Goal: Information Seeking & Learning: Compare options

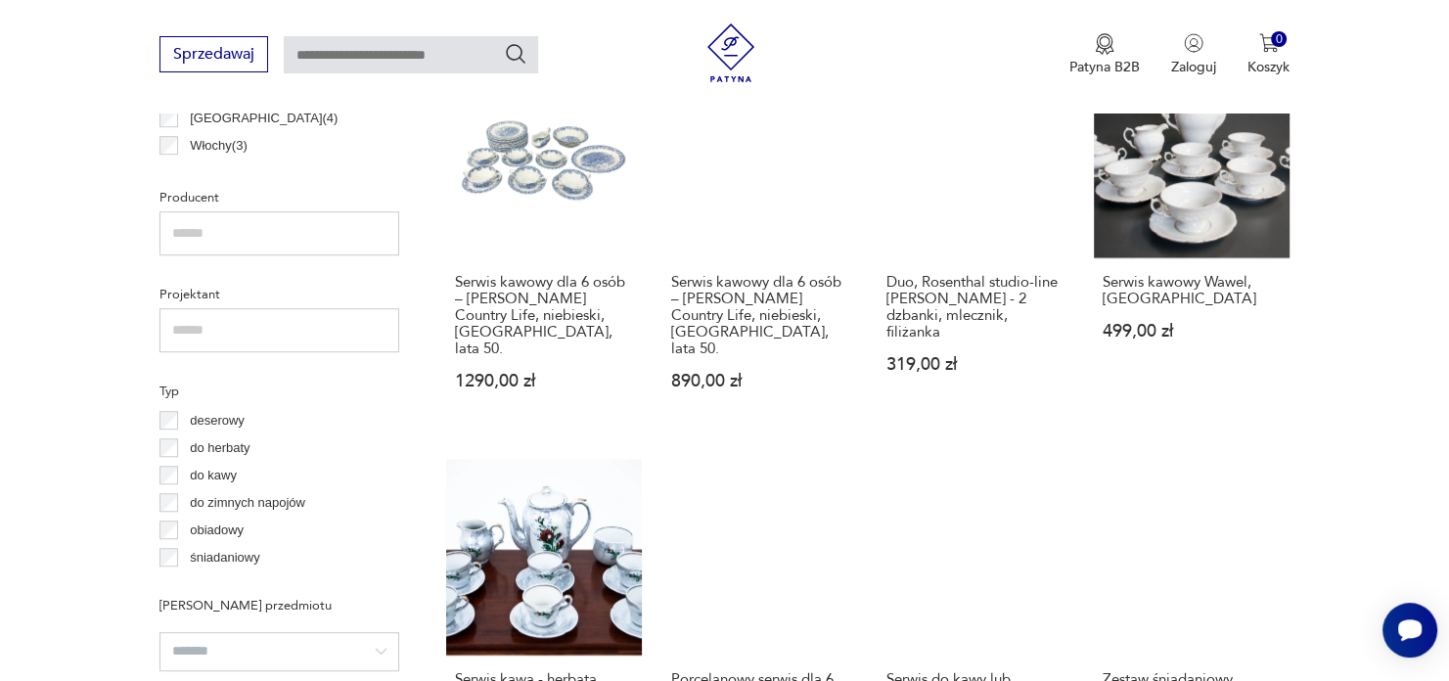
scroll to position [1170, 0]
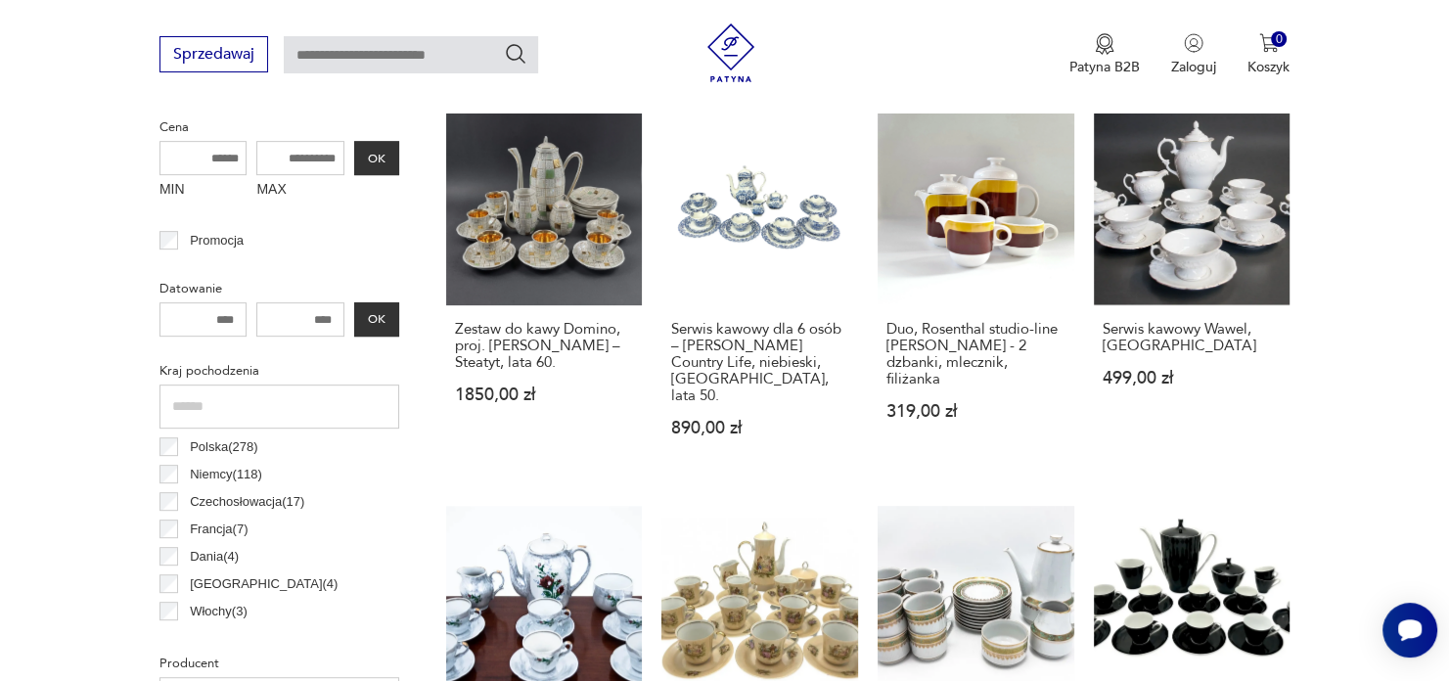
scroll to position [846, 0]
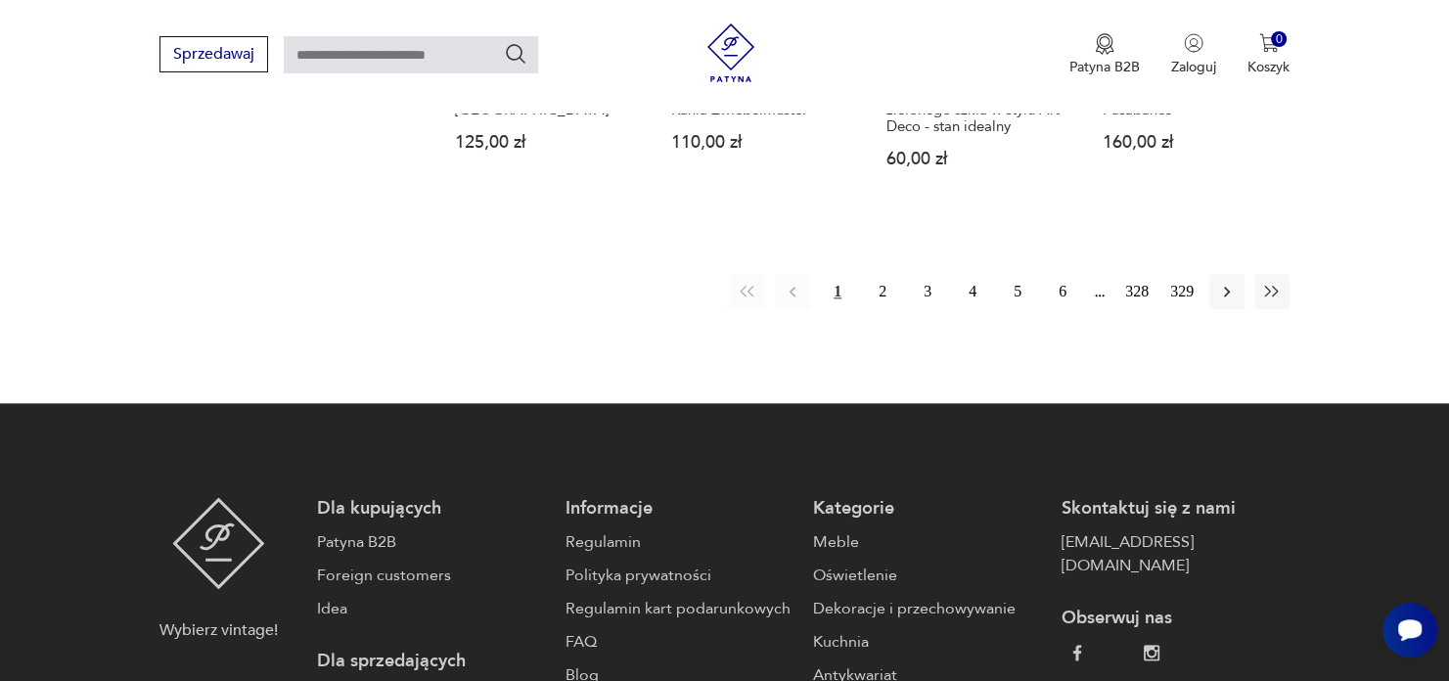
scroll to position [2149, 0]
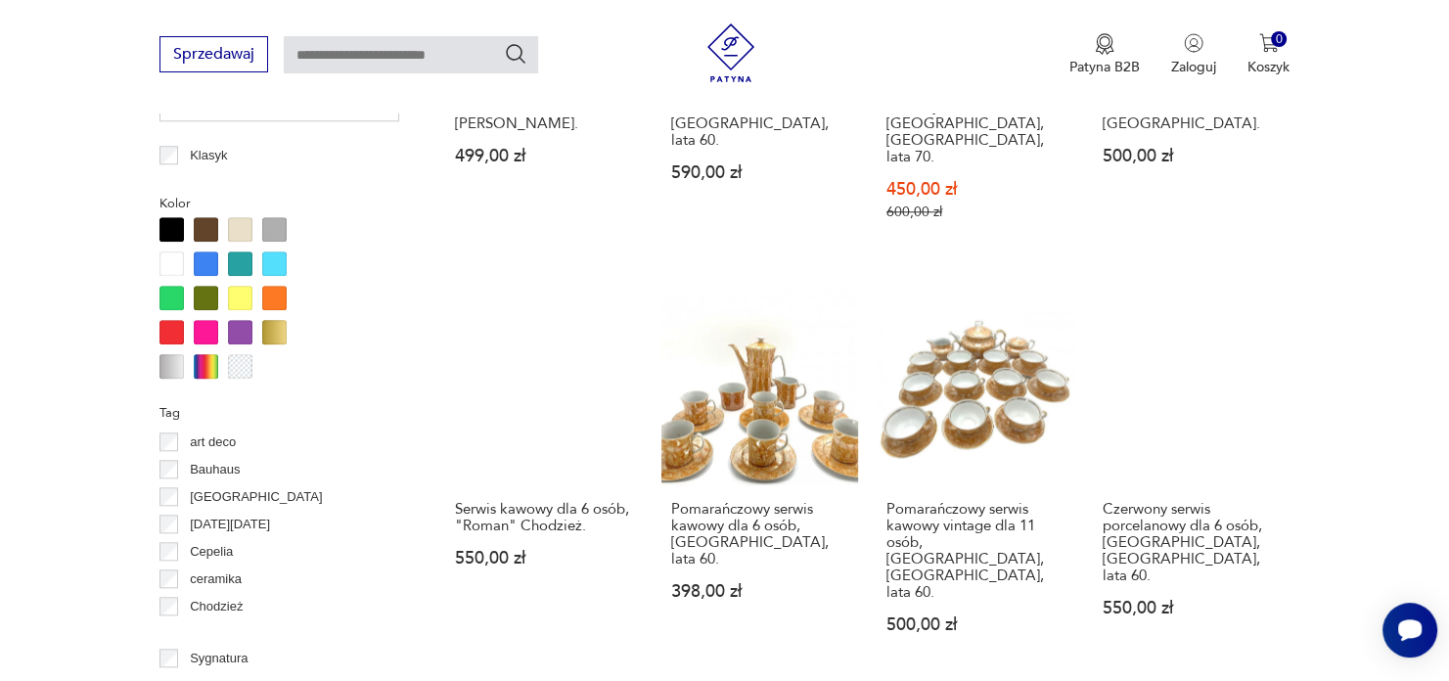
scroll to position [1794, 0]
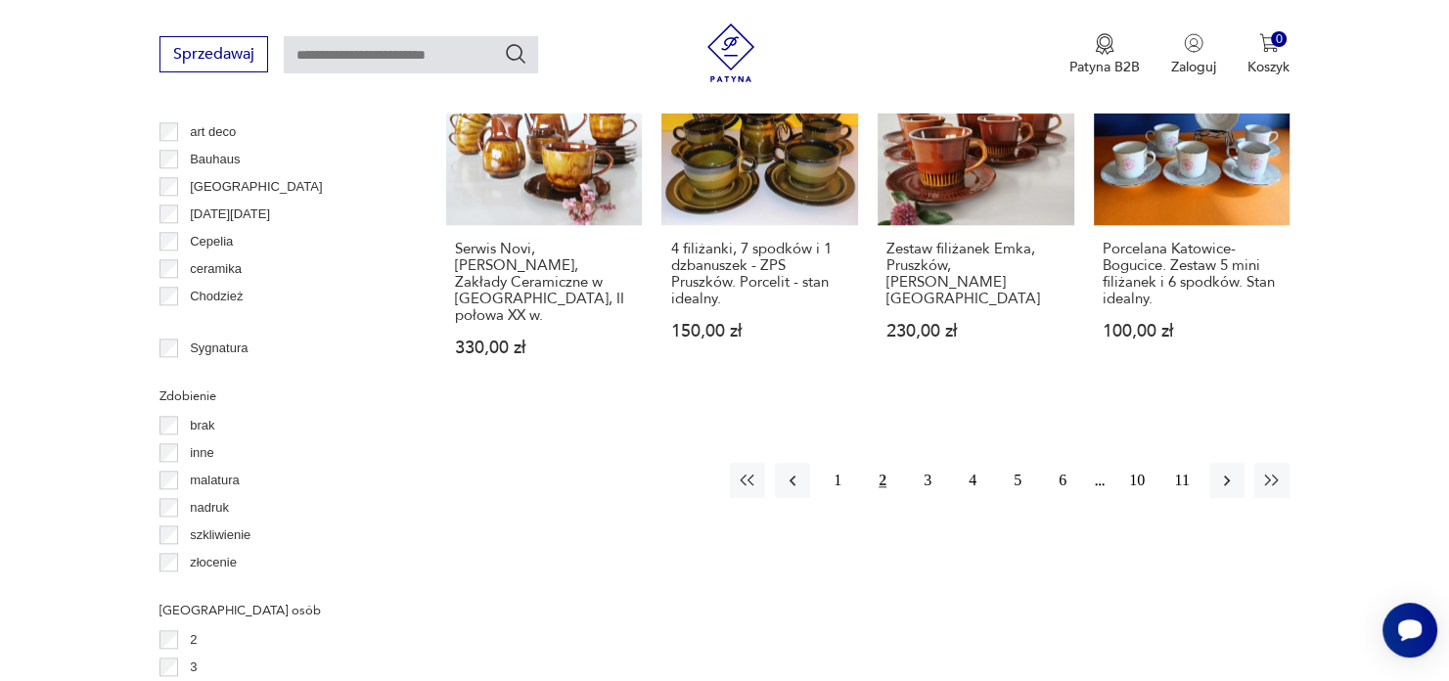
scroll to position [2149, 0]
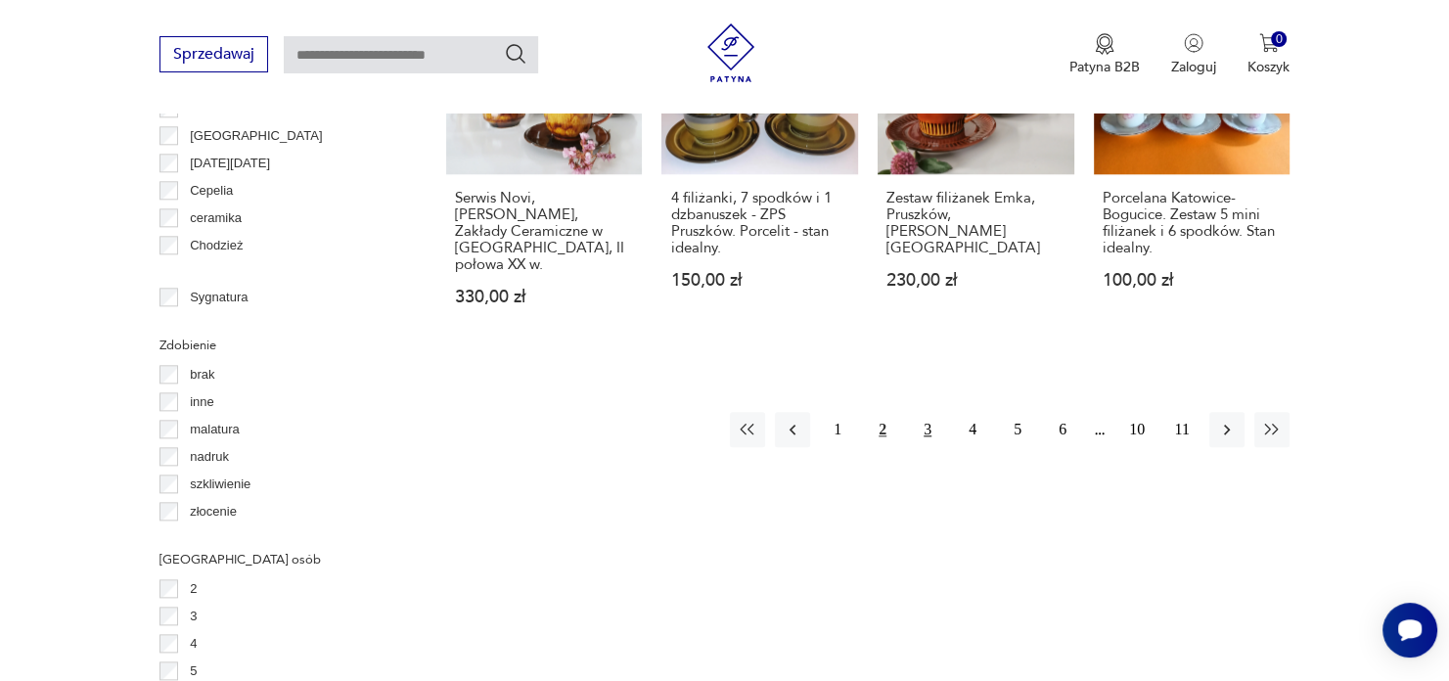
click at [929, 412] on button "3" at bounding box center [927, 429] width 35 height 35
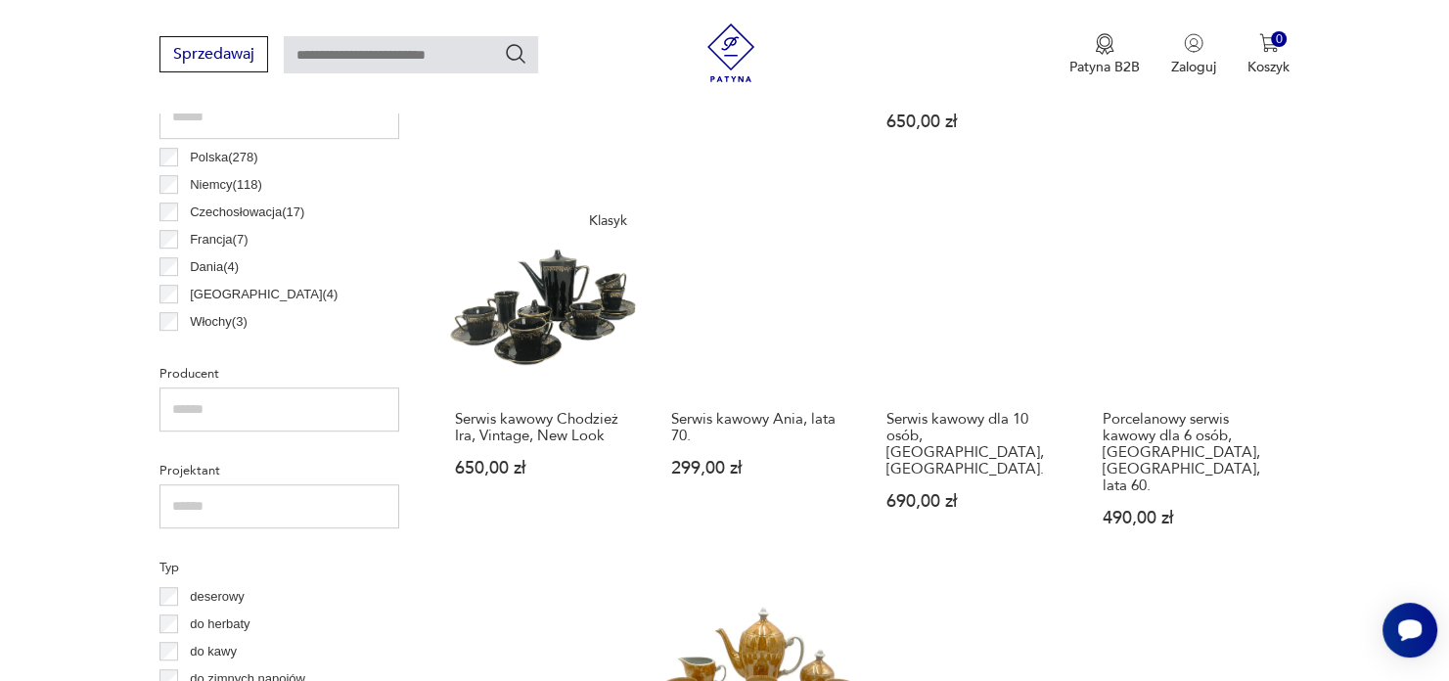
scroll to position [1008, 0]
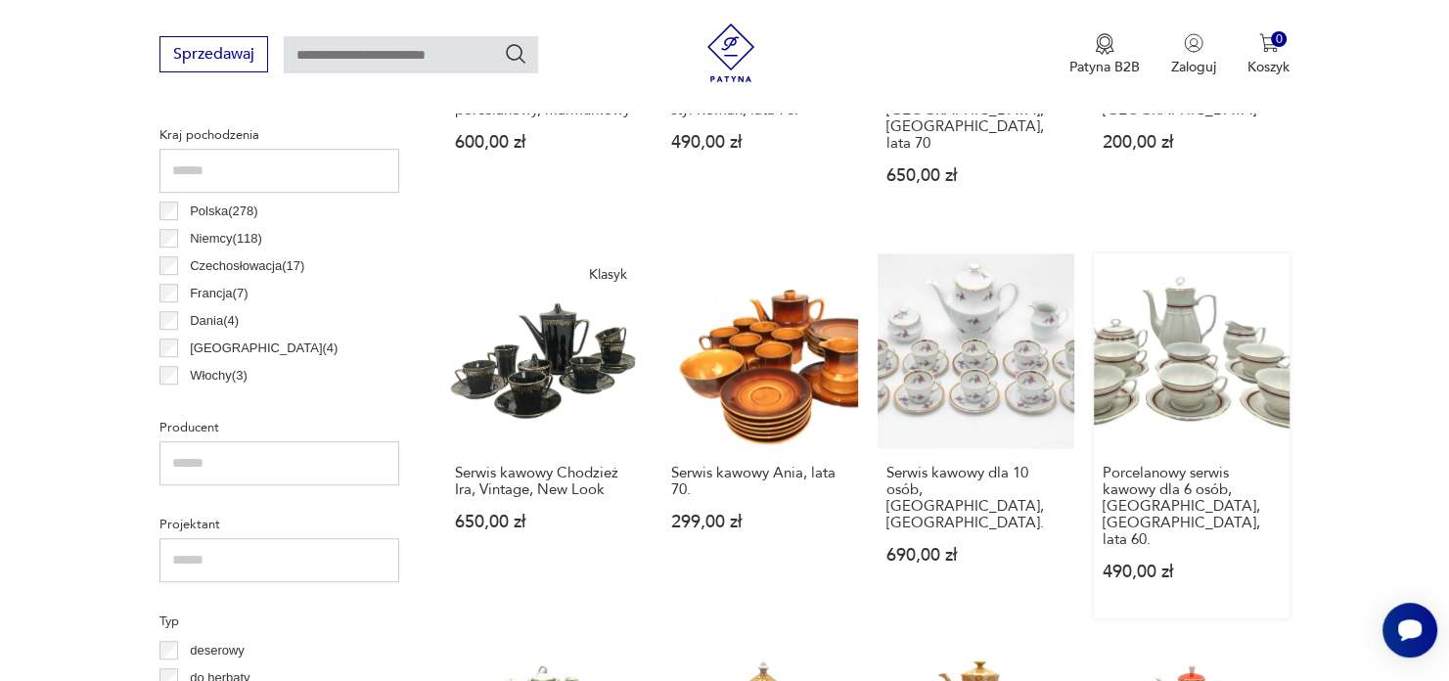
click at [1183, 338] on link "Porcelanowy serwis kawowy dla 6 osób, [GEOGRAPHIC_DATA], [GEOGRAPHIC_DATA], lat…" at bounding box center [1192, 436] width 197 height 366
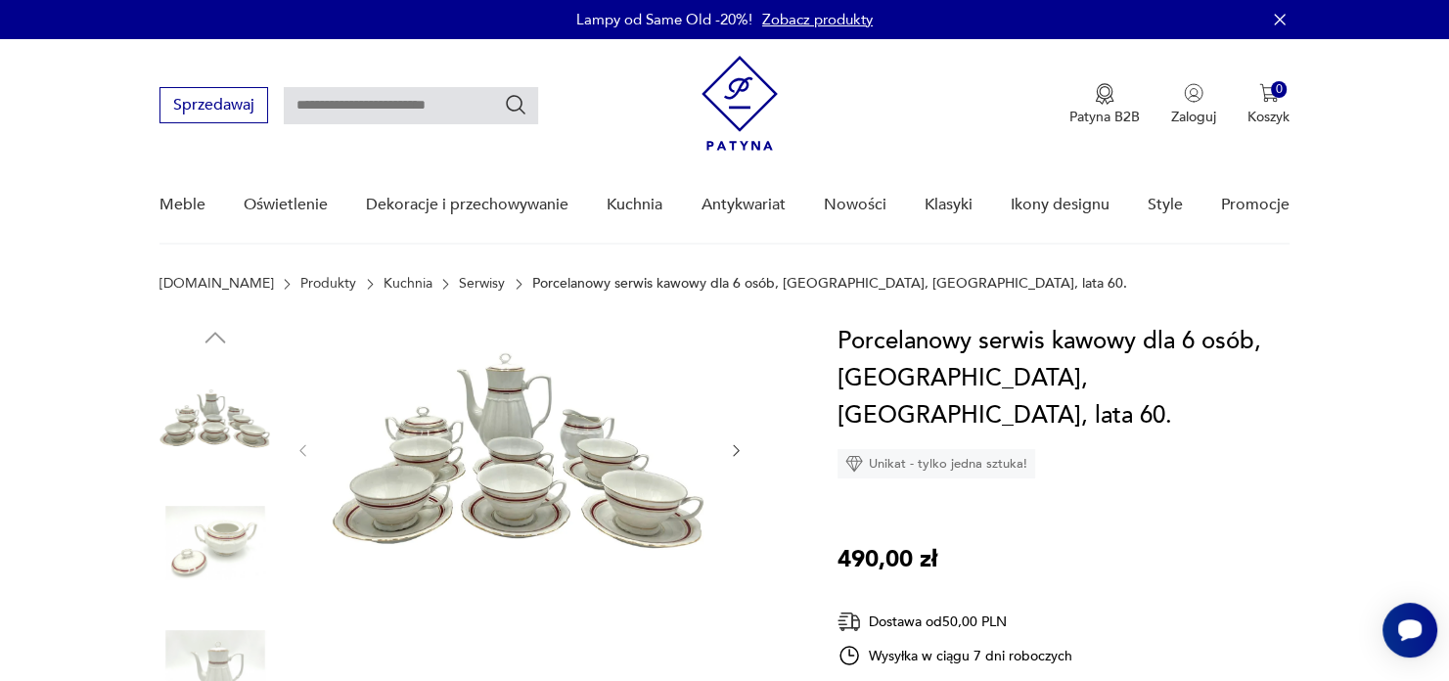
click at [517, 509] on img at bounding box center [520, 449] width 378 height 252
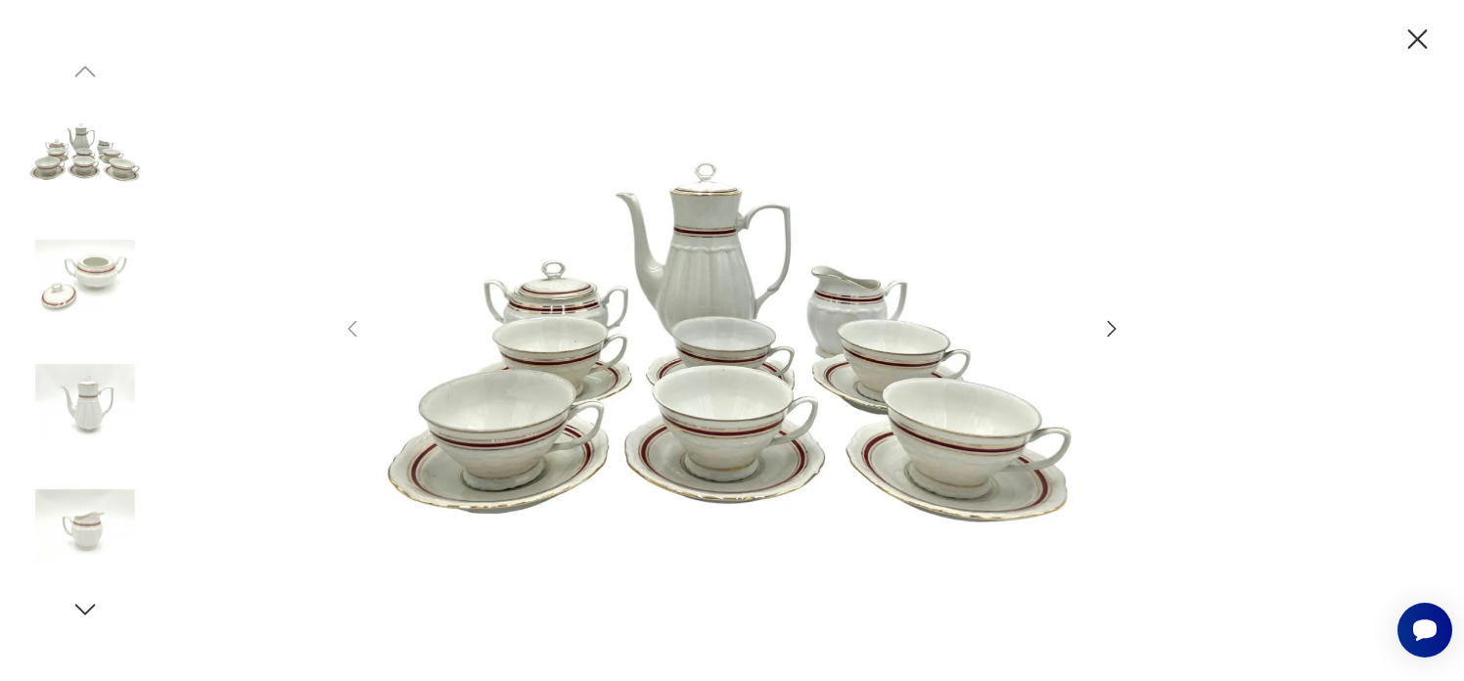
click at [1108, 325] on icon "button" at bounding box center [1111, 328] width 23 height 23
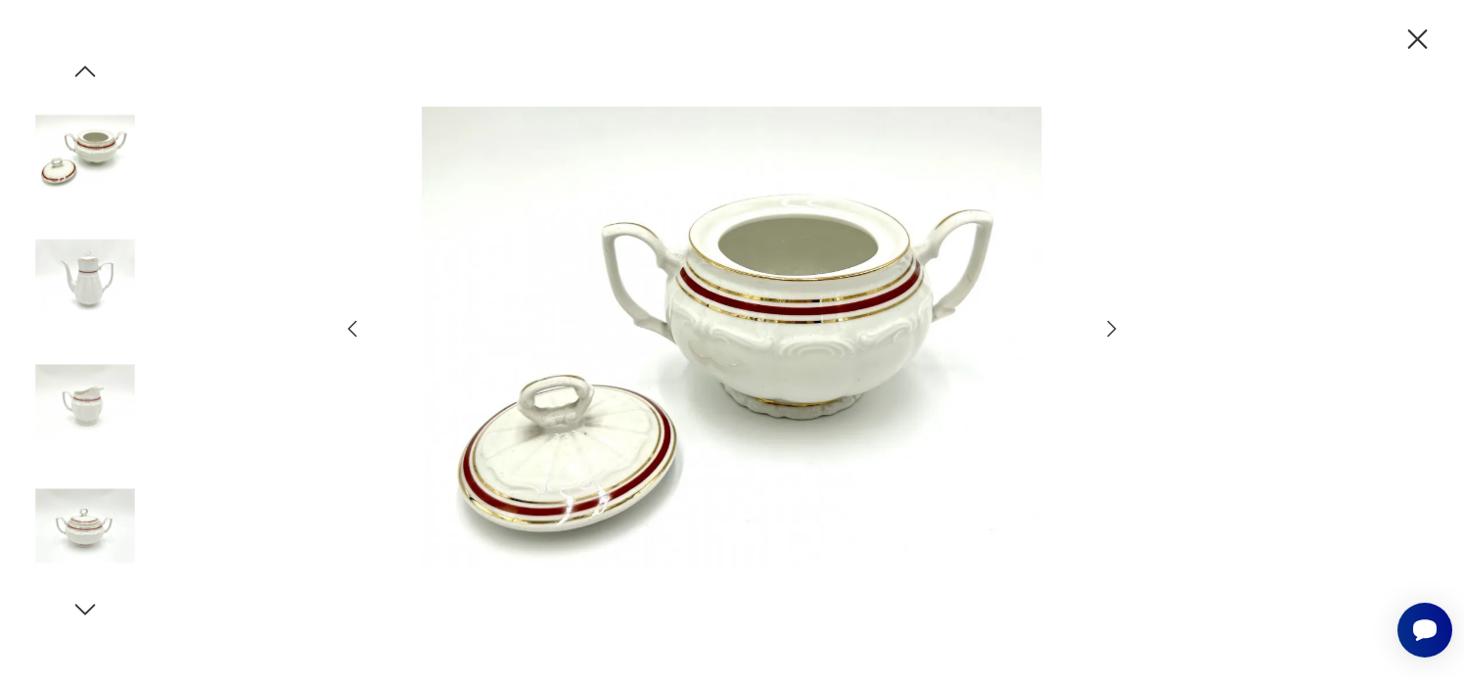
click at [1114, 328] on icon "button" at bounding box center [1111, 328] width 23 height 23
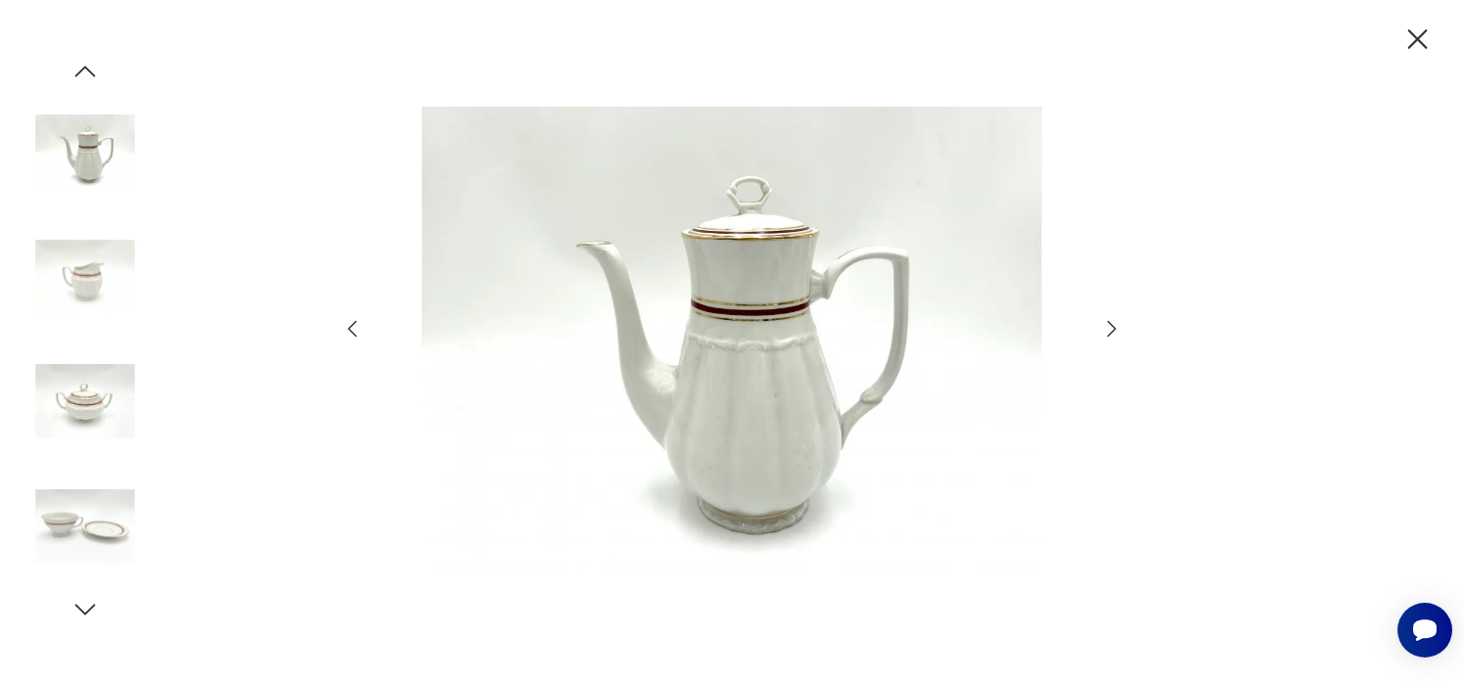
click at [1114, 328] on icon "button" at bounding box center [1111, 328] width 23 height 23
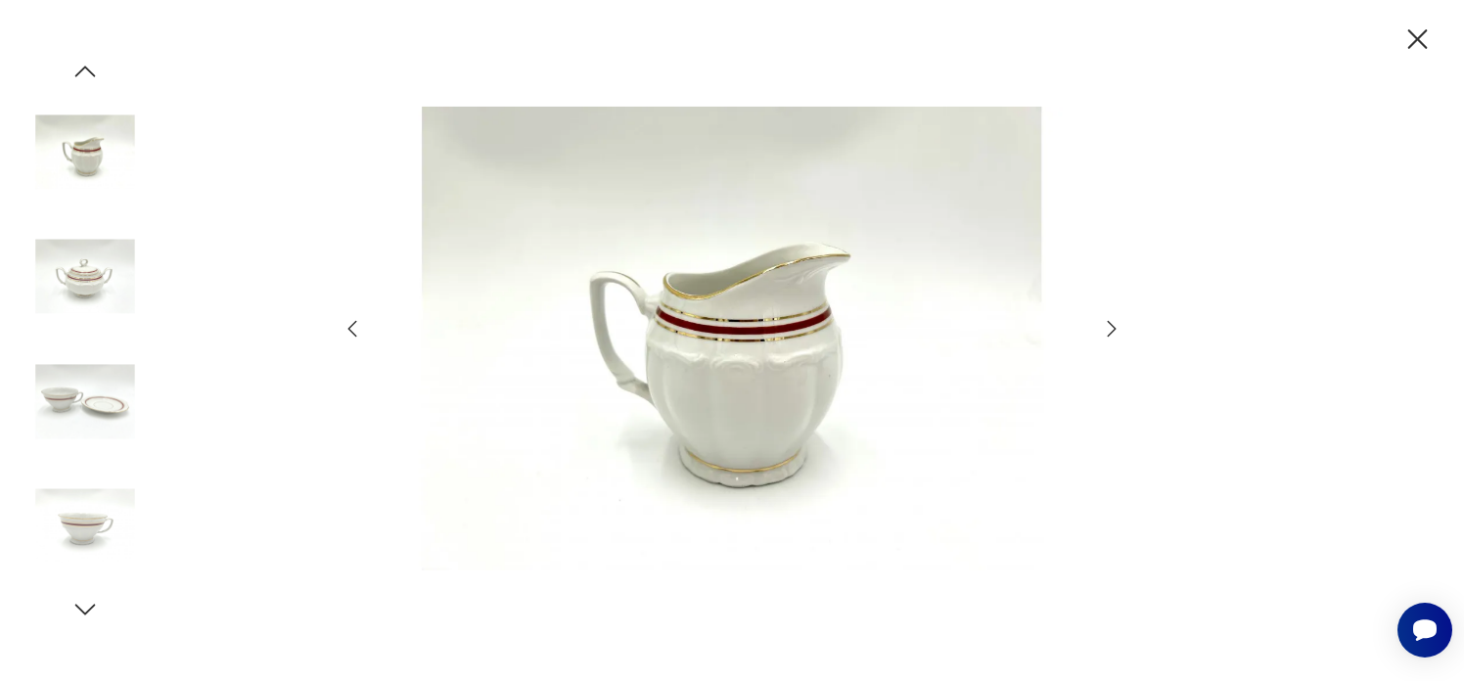
click at [1114, 328] on icon "button" at bounding box center [1111, 328] width 23 height 23
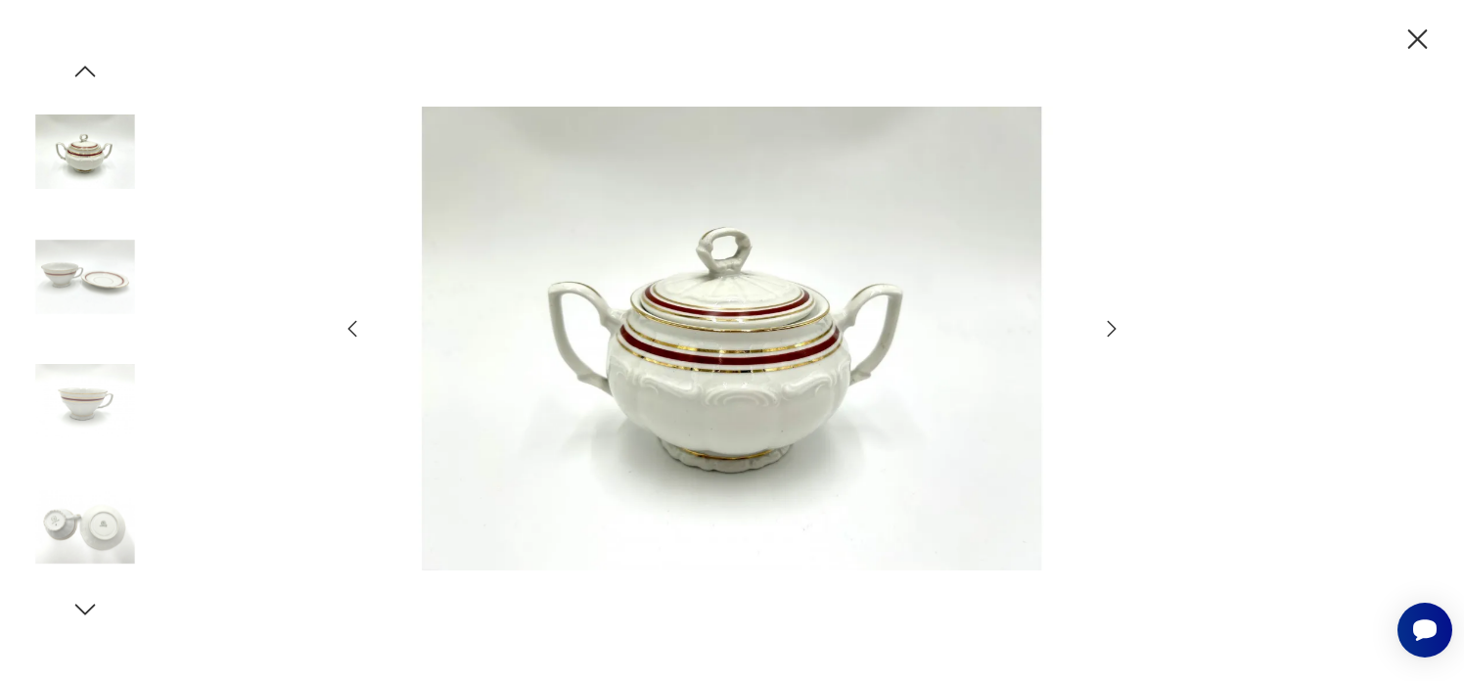
click at [1115, 328] on icon "button" at bounding box center [1112, 329] width 9 height 16
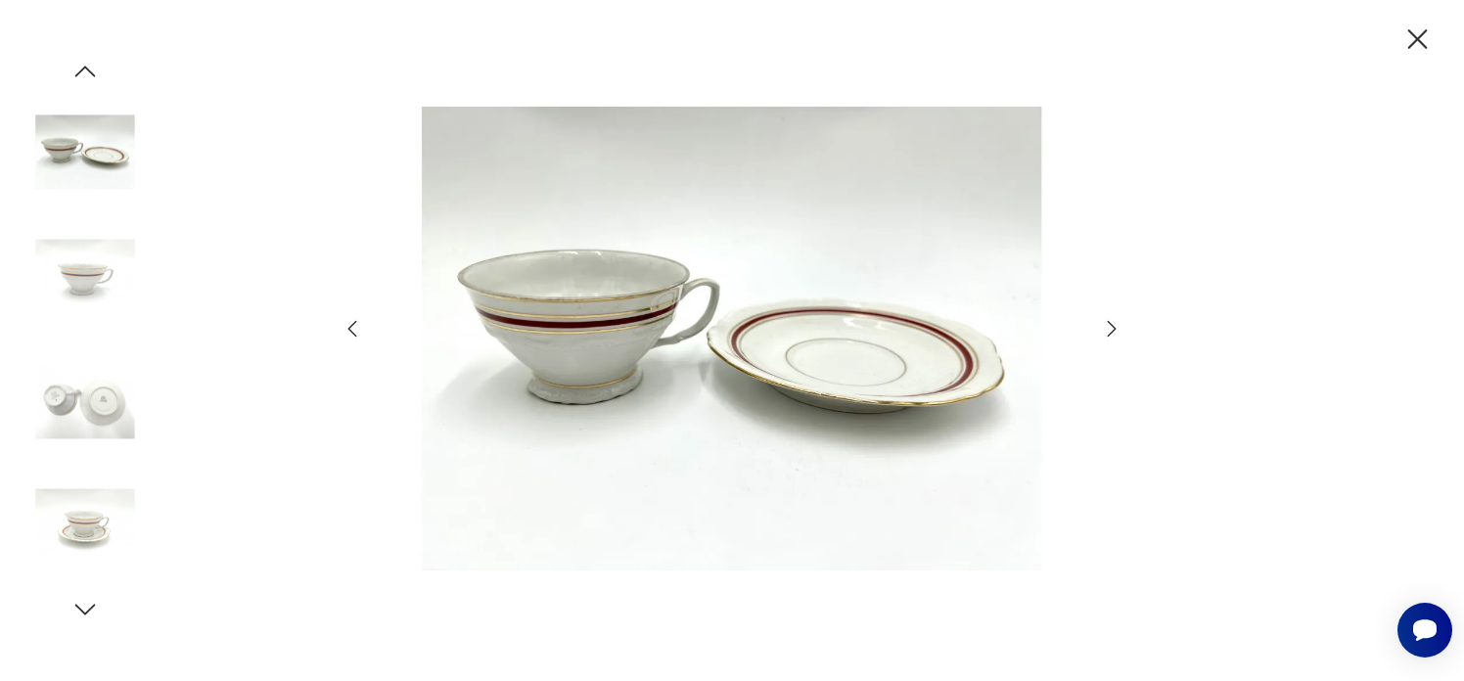
click at [1109, 327] on icon "button" at bounding box center [1111, 328] width 23 height 23
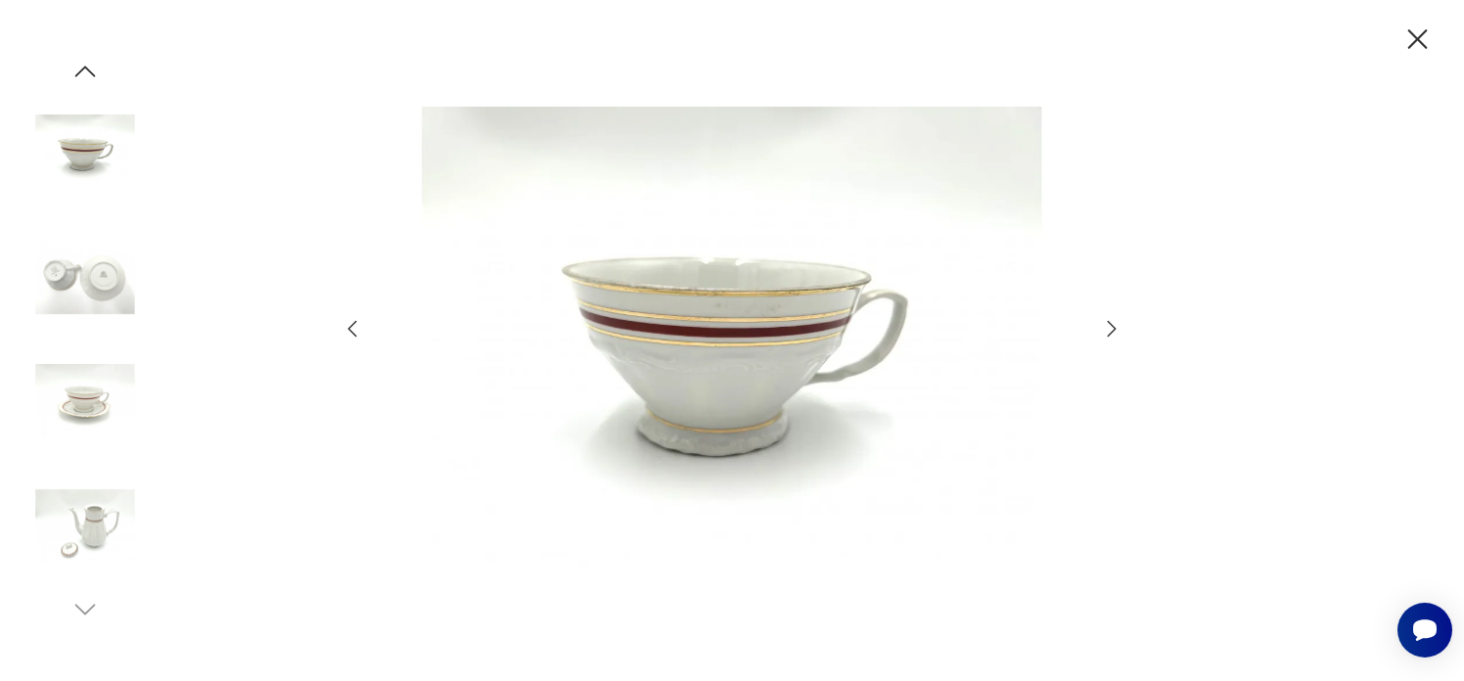
click at [1109, 327] on icon "button" at bounding box center [1111, 328] width 23 height 23
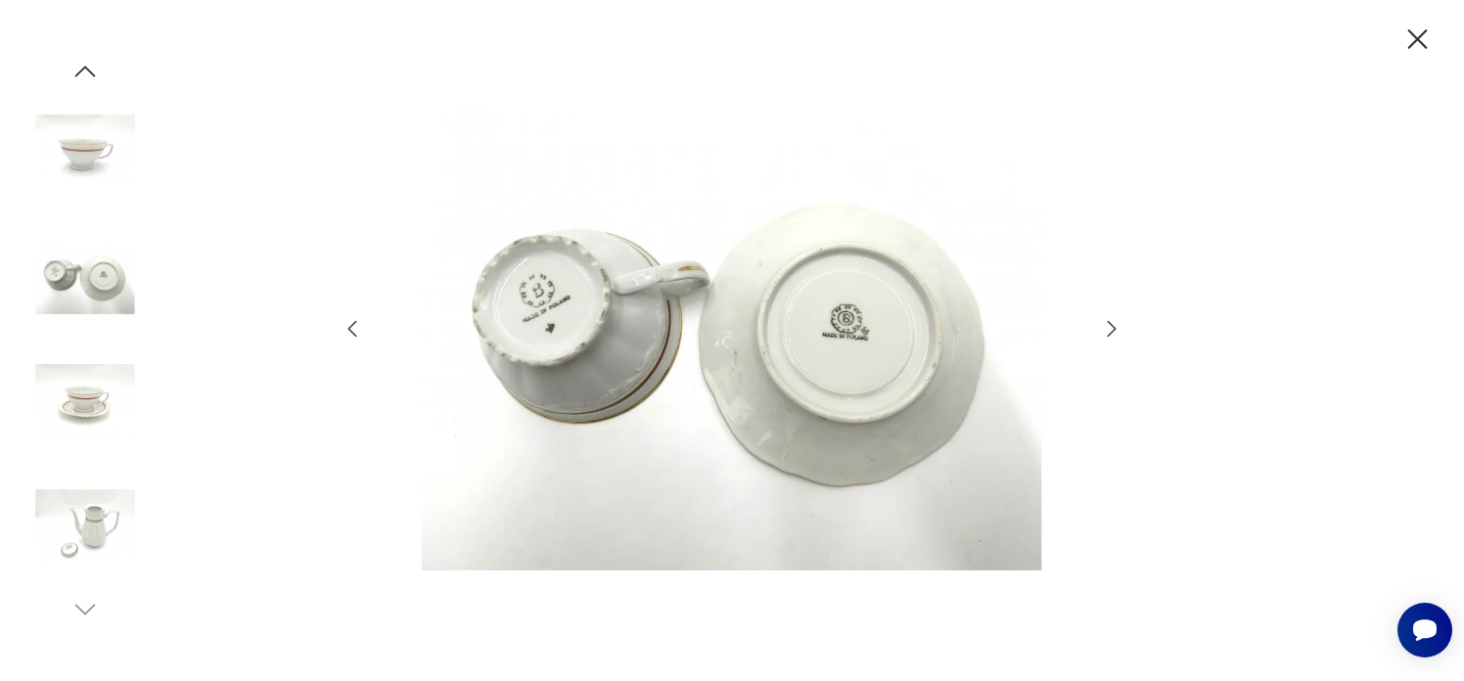
click at [1109, 327] on icon "button" at bounding box center [1111, 328] width 23 height 23
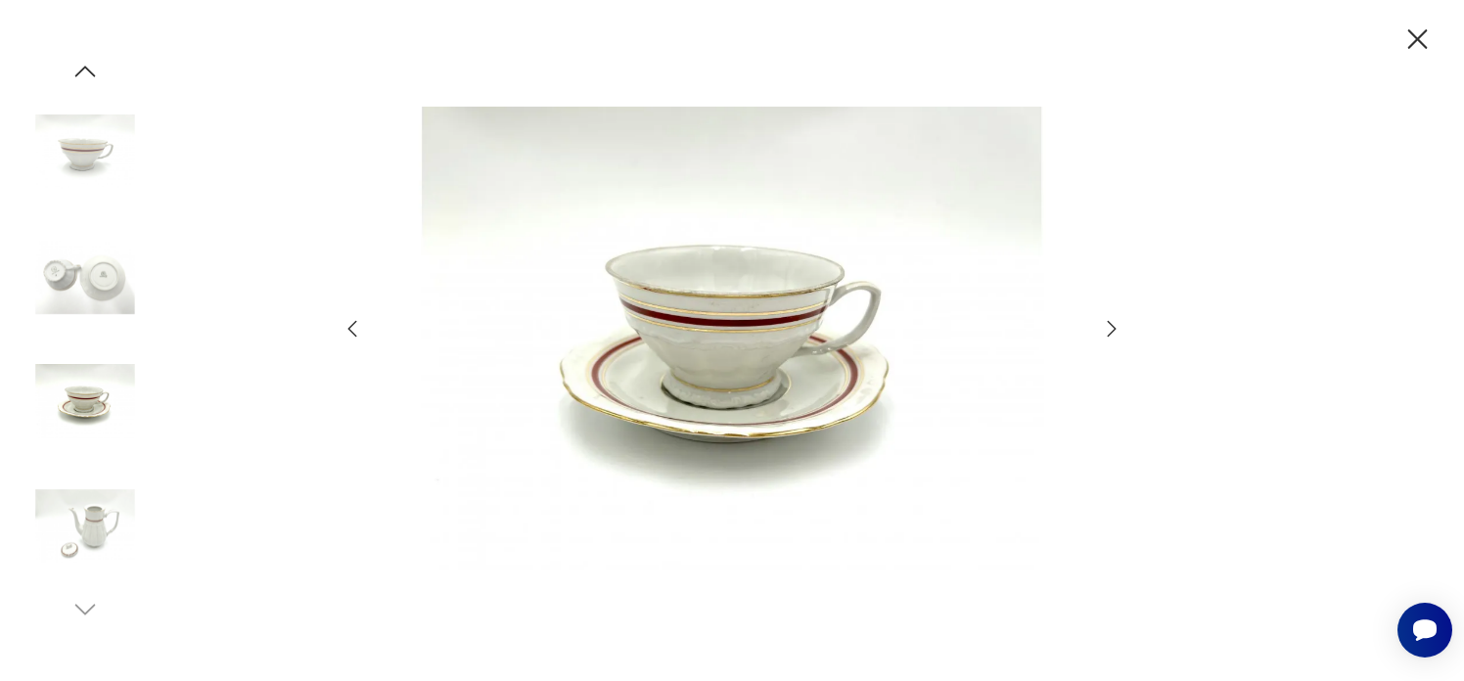
click at [1109, 327] on icon "button" at bounding box center [1111, 328] width 23 height 23
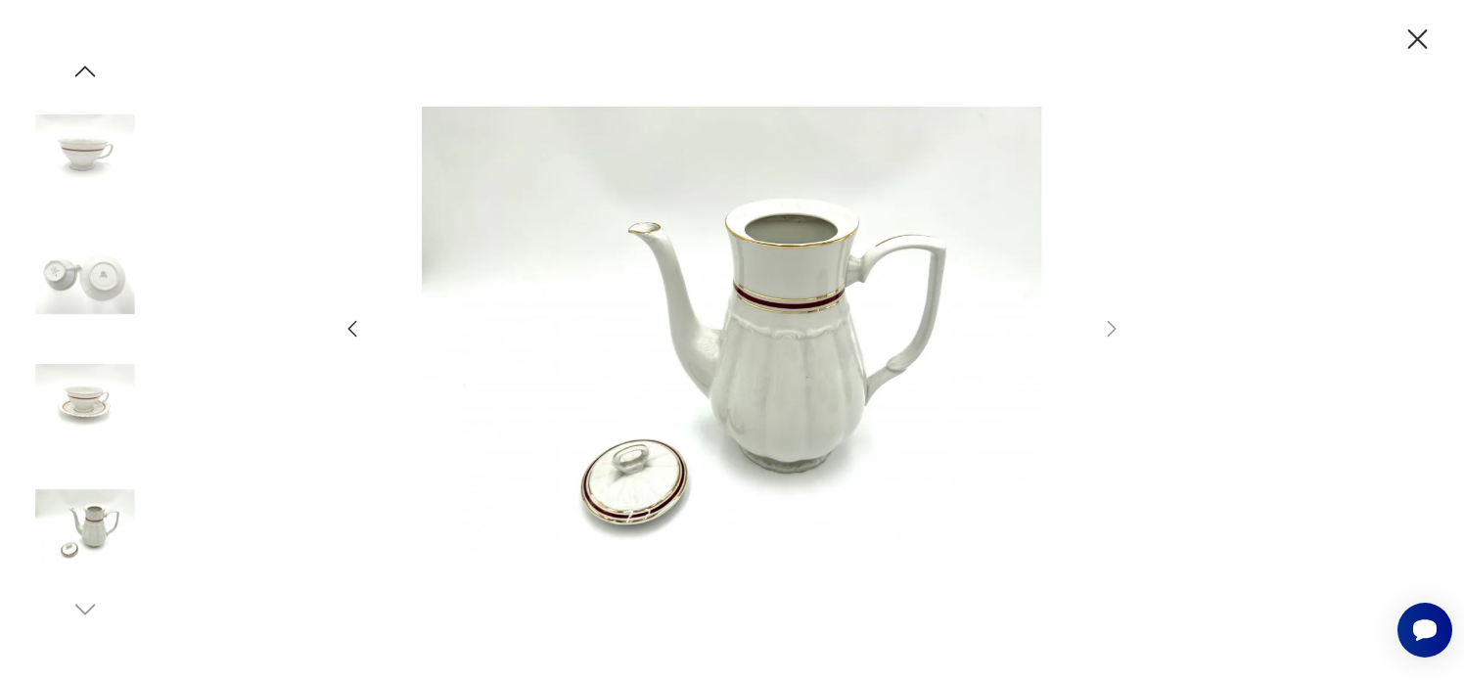
click at [1418, 38] on icon "button" at bounding box center [1418, 39] width 20 height 20
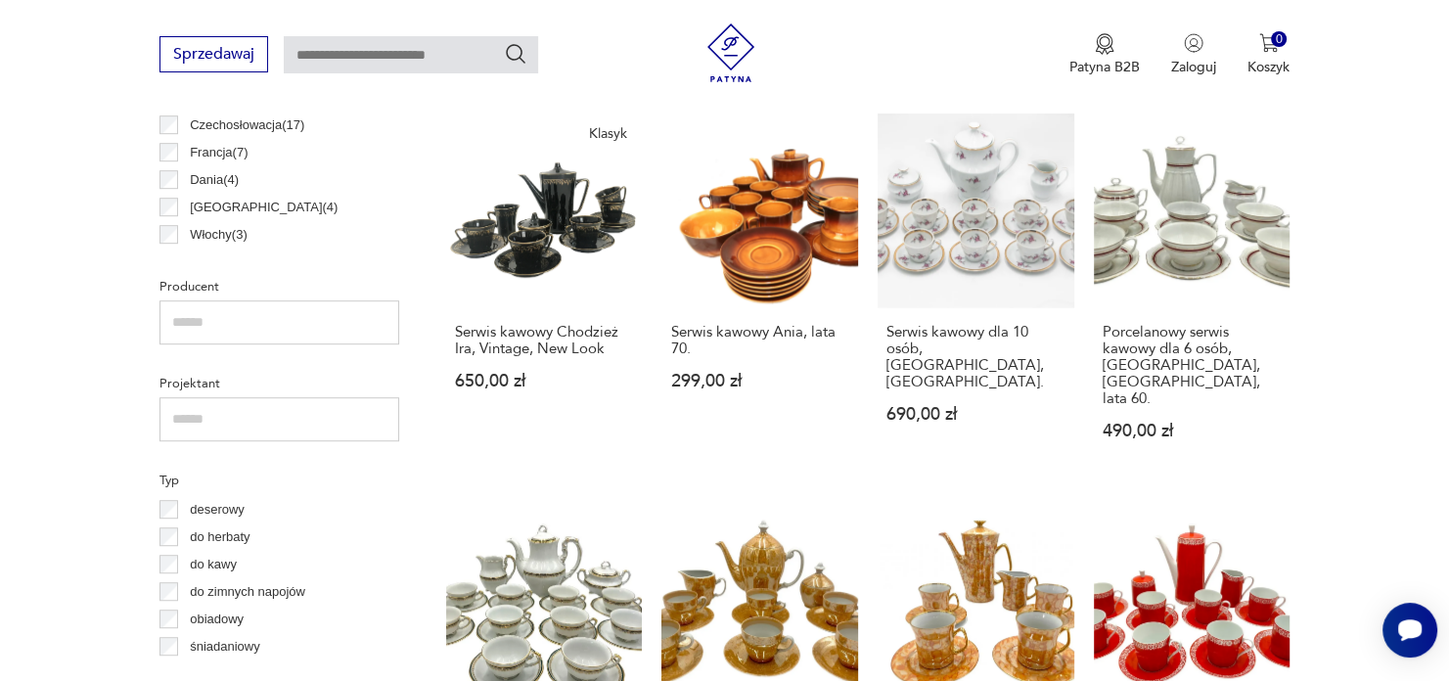
scroll to position [1008, 0]
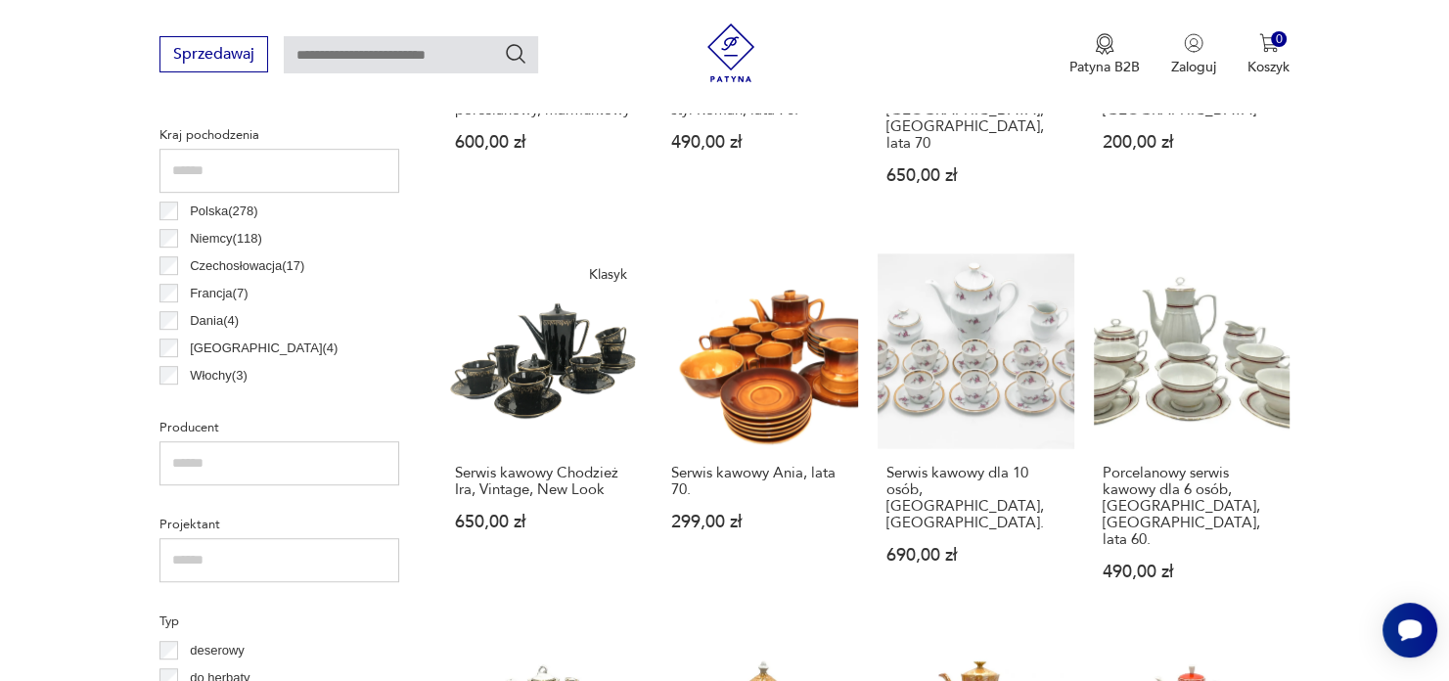
click at [204, 453] on input "text" at bounding box center [280, 463] width 240 height 44
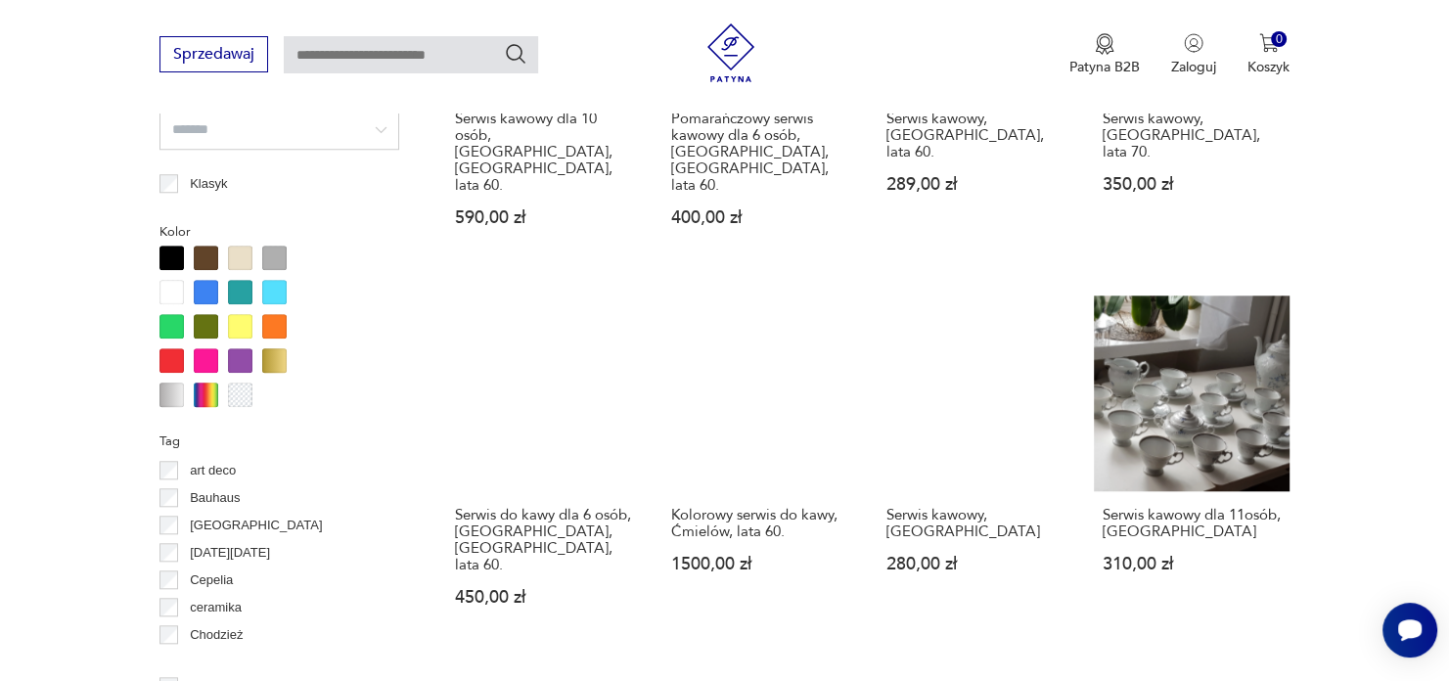
scroll to position [1824, 0]
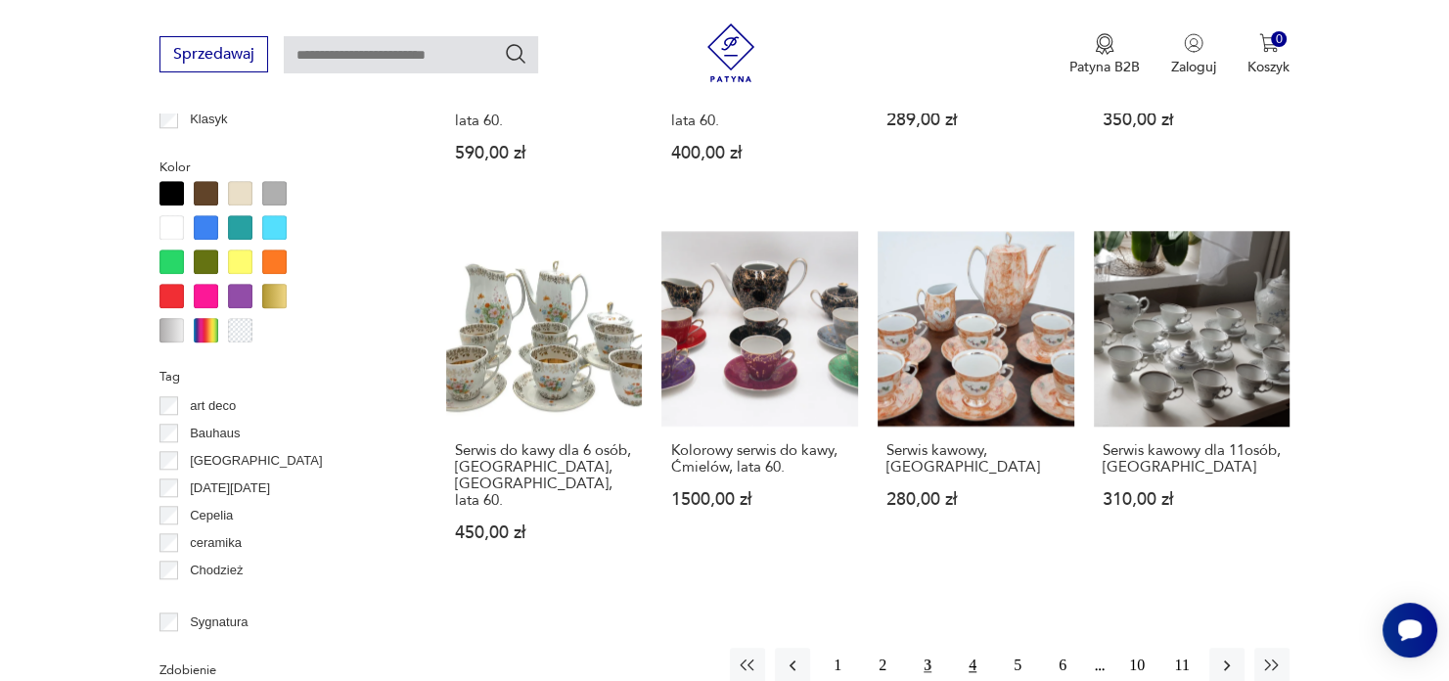
click at [974, 648] on button "4" at bounding box center [972, 665] width 35 height 35
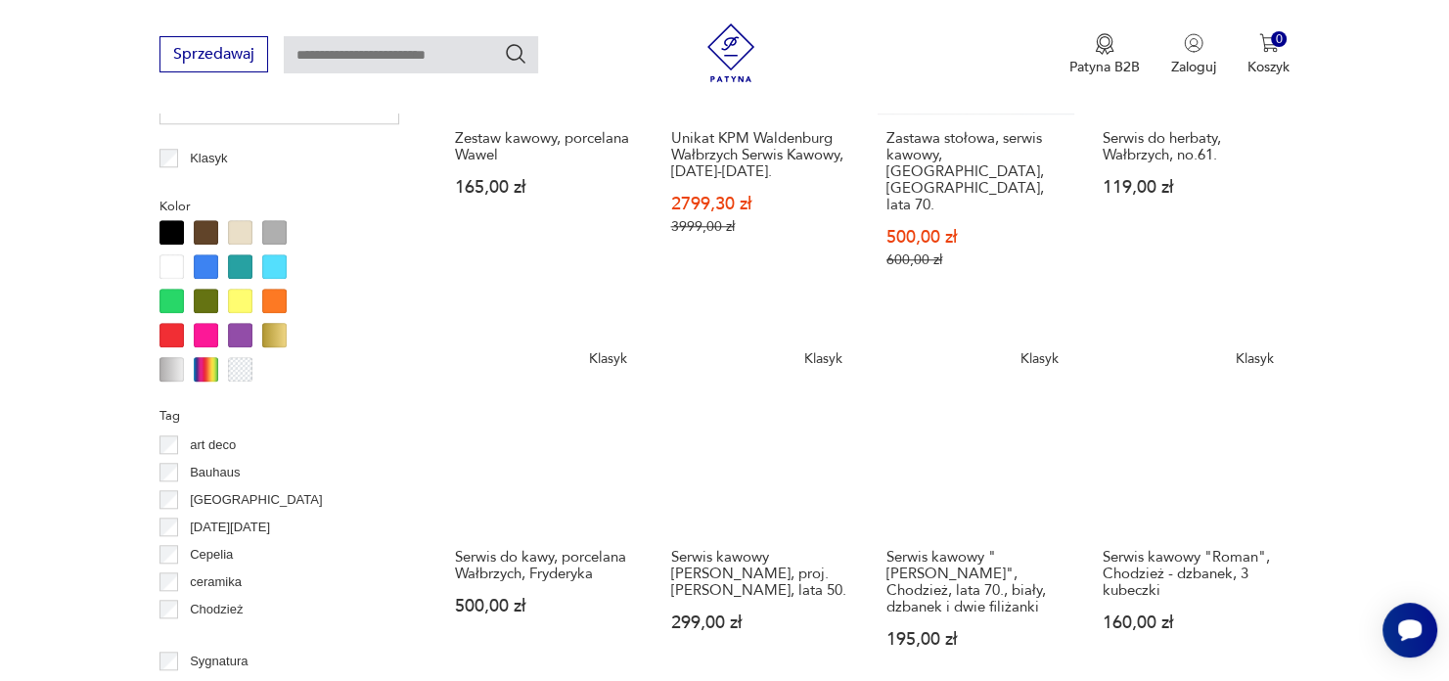
scroll to position [1987, 0]
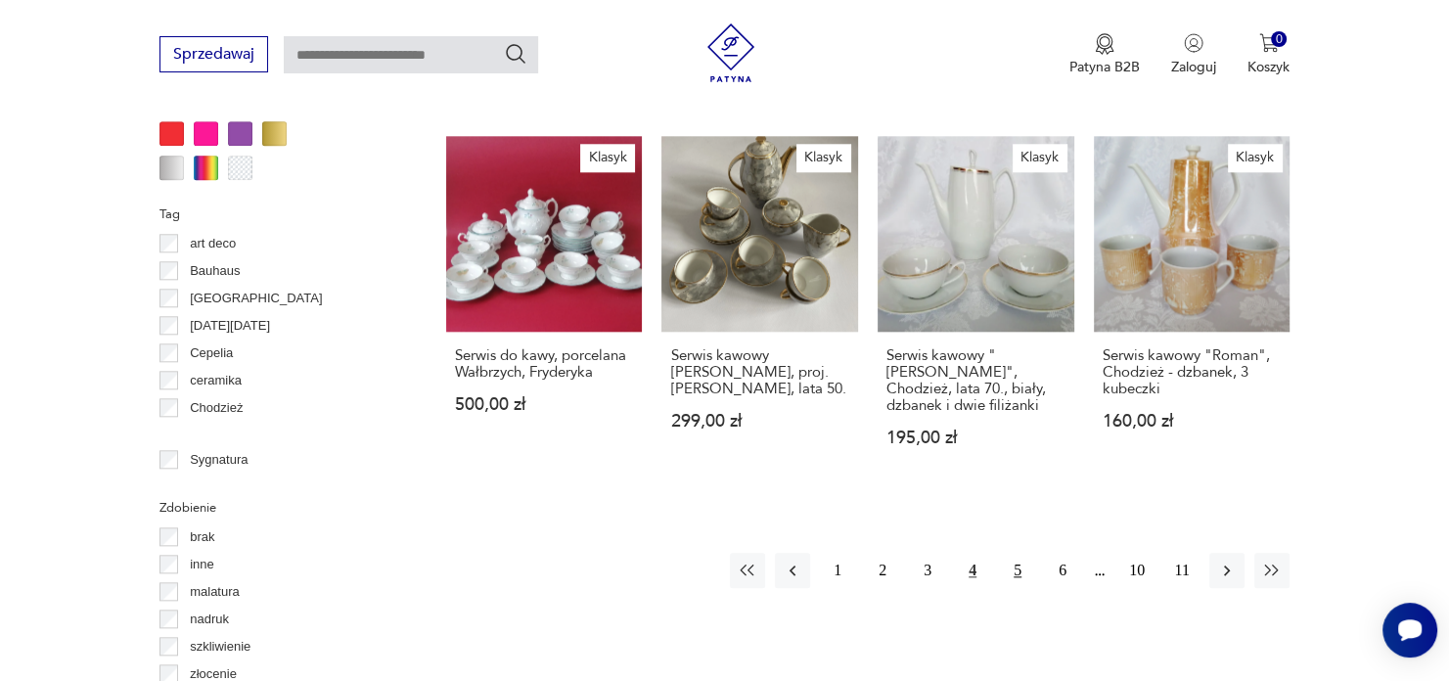
click at [1012, 553] on button "5" at bounding box center [1017, 570] width 35 height 35
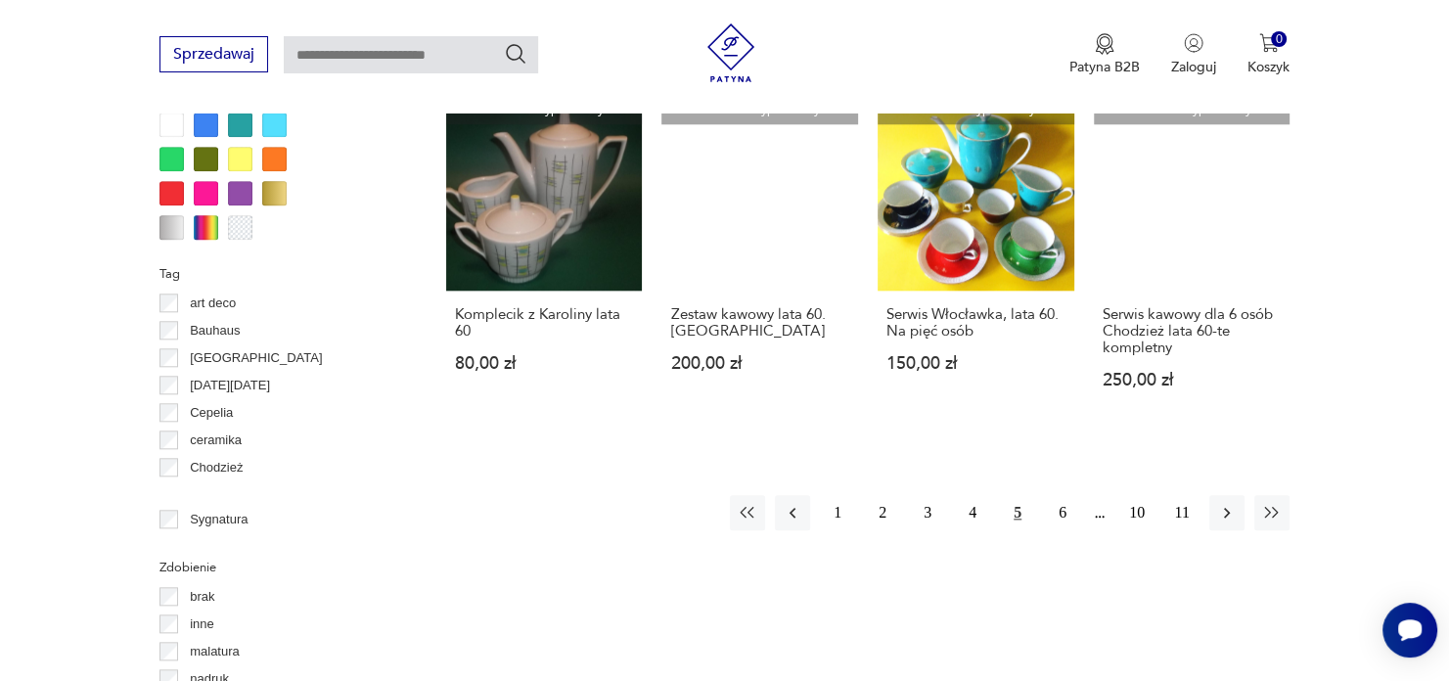
scroll to position [1987, 0]
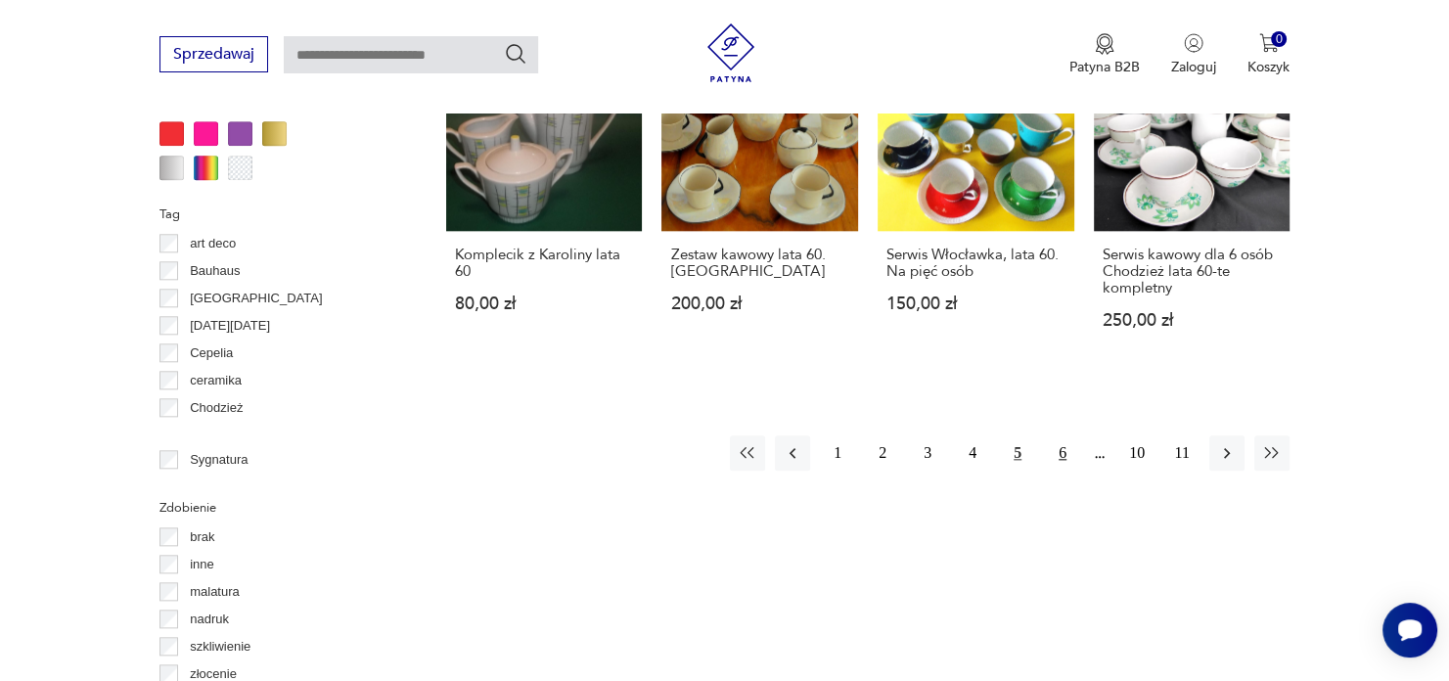
click at [1063, 435] on button "6" at bounding box center [1062, 452] width 35 height 35
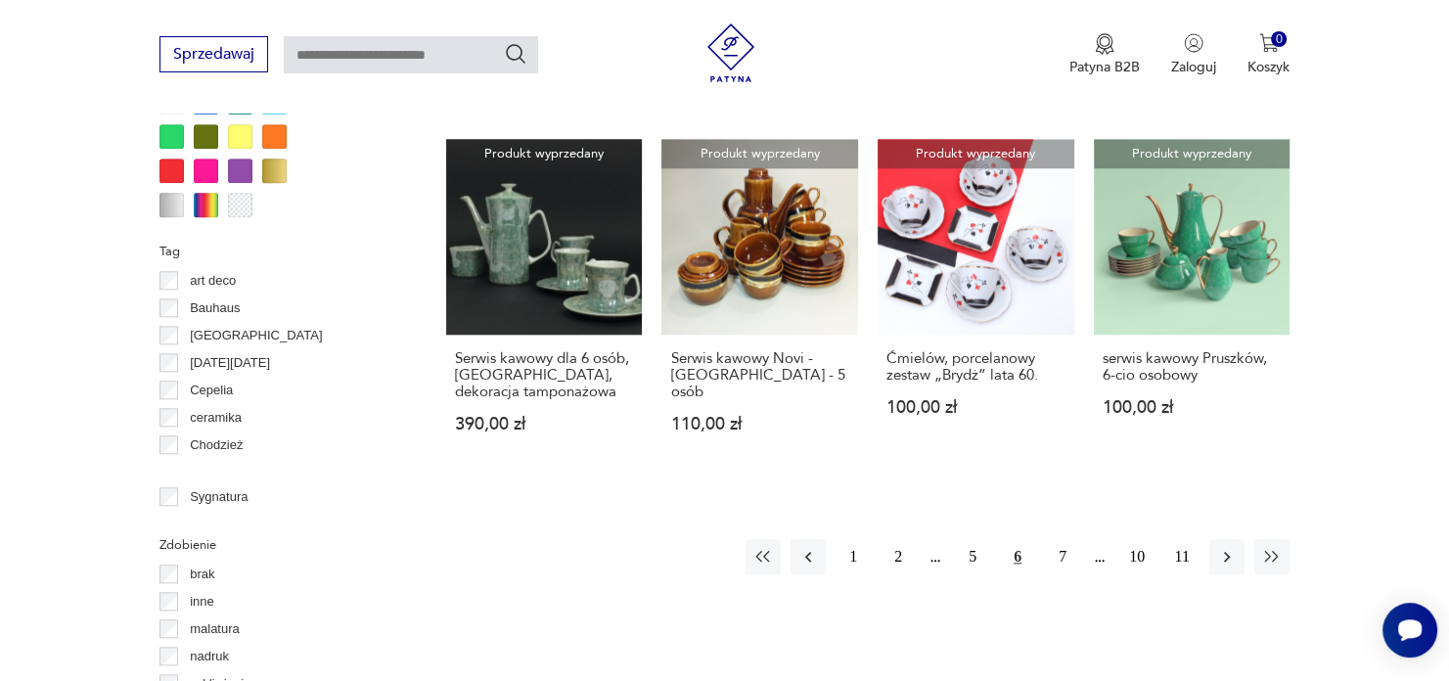
scroll to position [1987, 0]
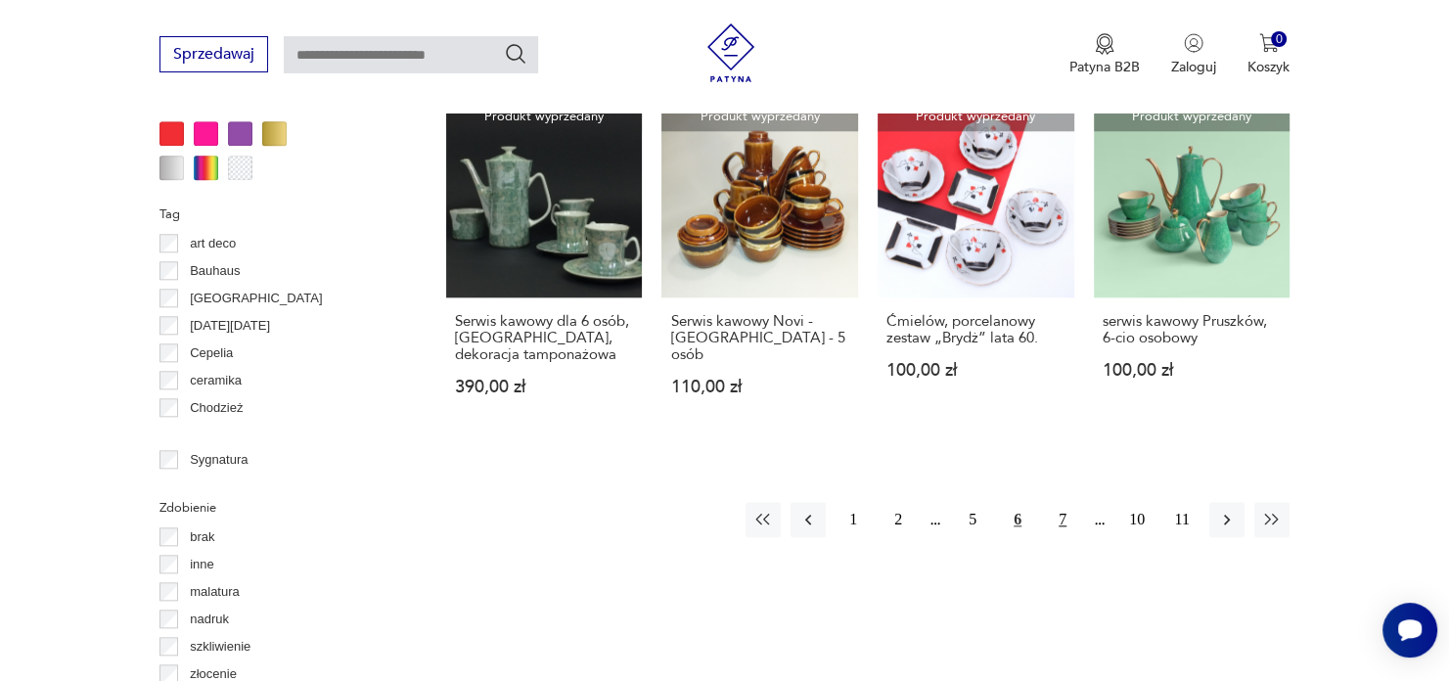
click at [1060, 502] on button "7" at bounding box center [1062, 519] width 35 height 35
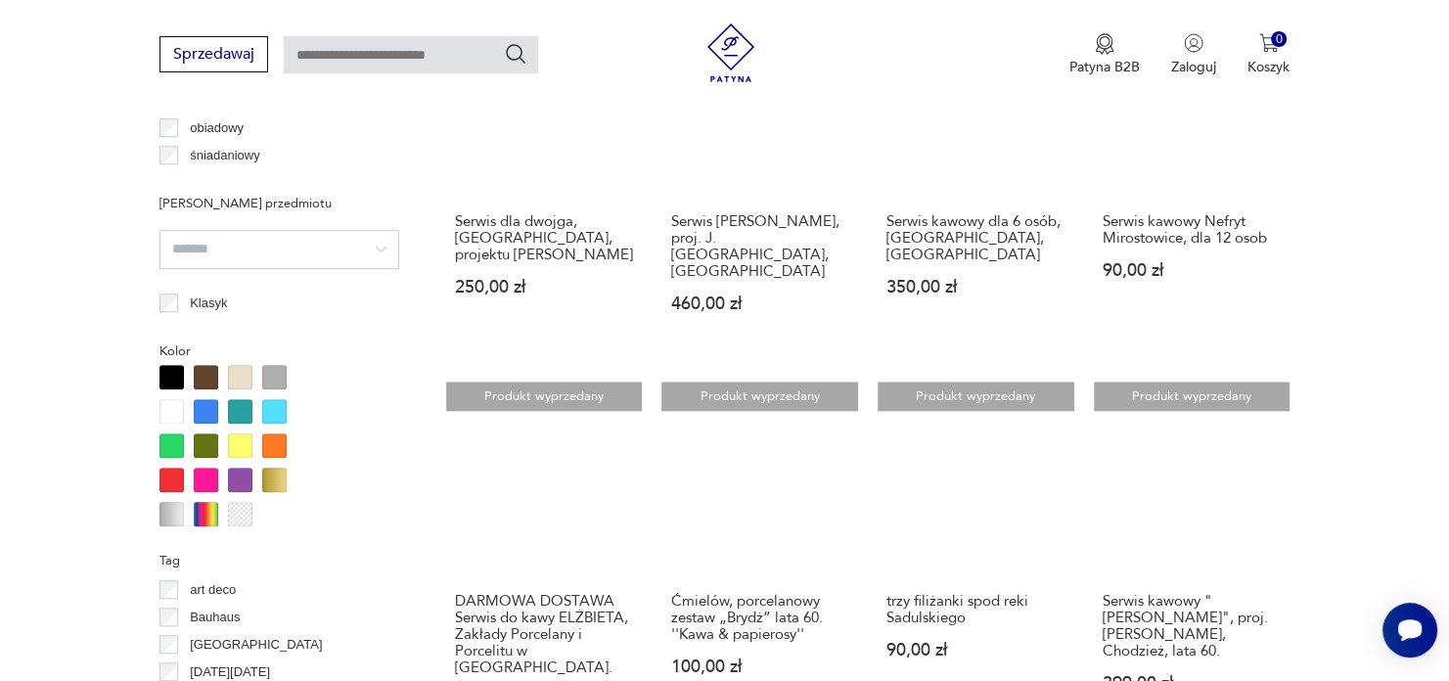
scroll to position [1824, 0]
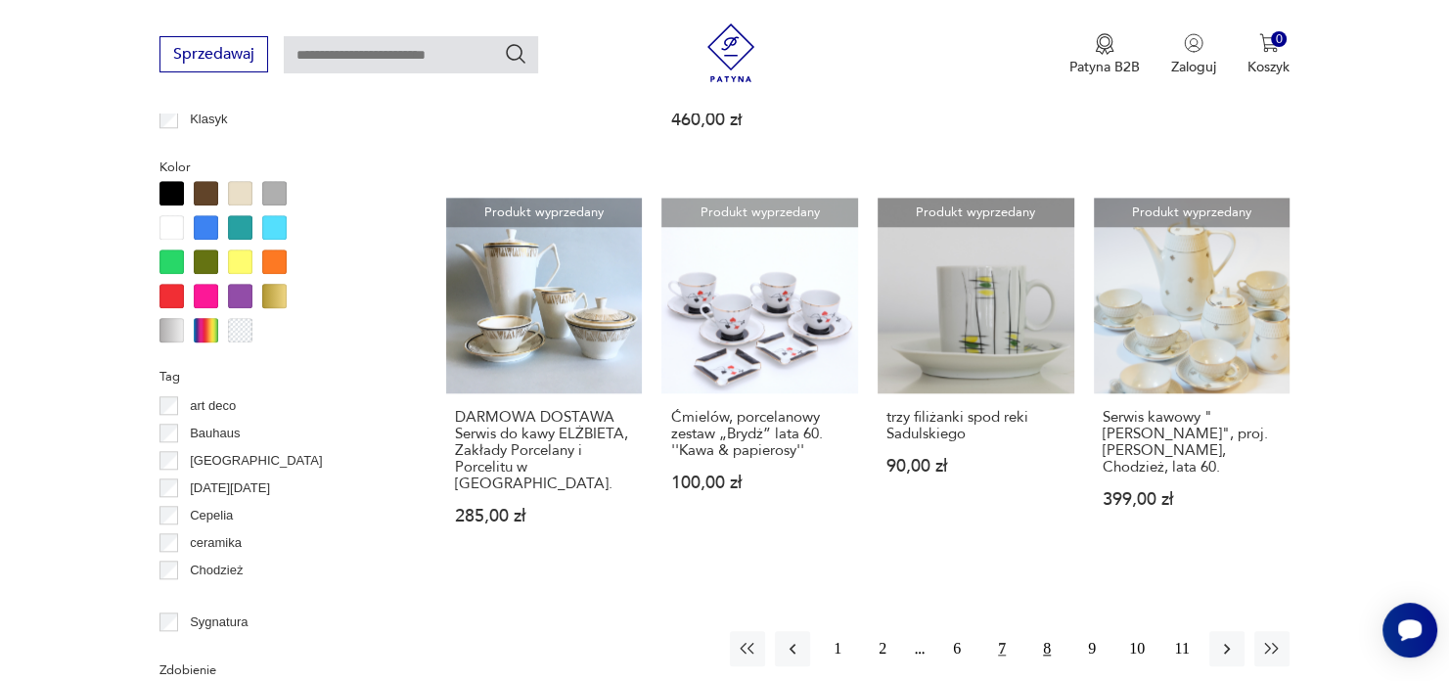
click at [1048, 631] on button "8" at bounding box center [1047, 648] width 35 height 35
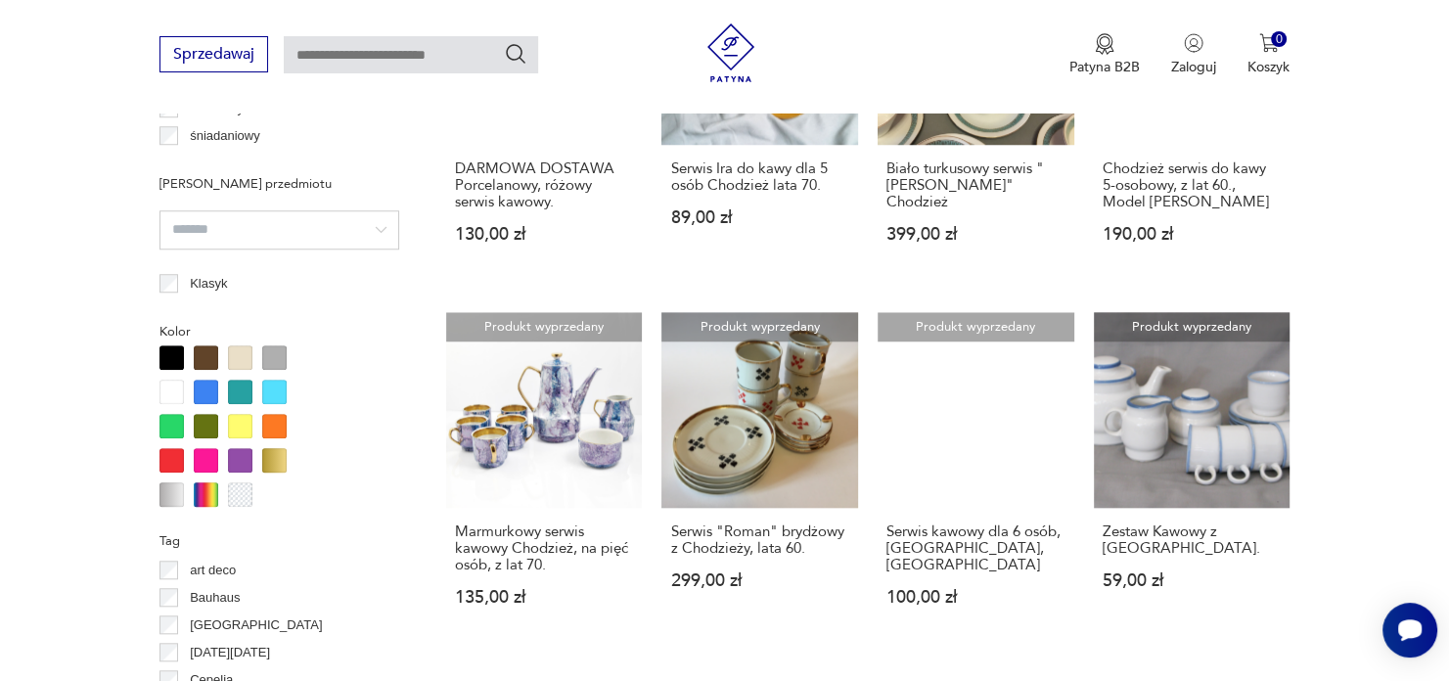
scroll to position [1987, 0]
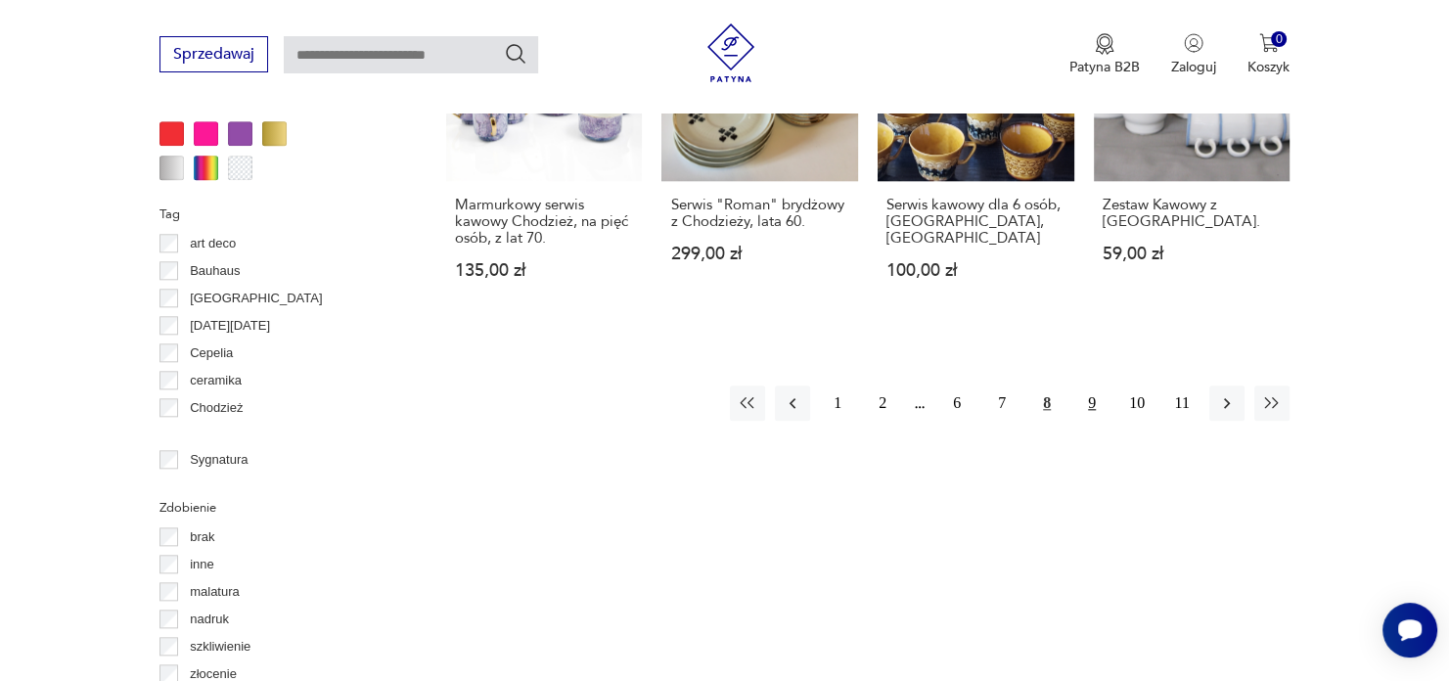
click at [1096, 400] on button "9" at bounding box center [1092, 403] width 35 height 35
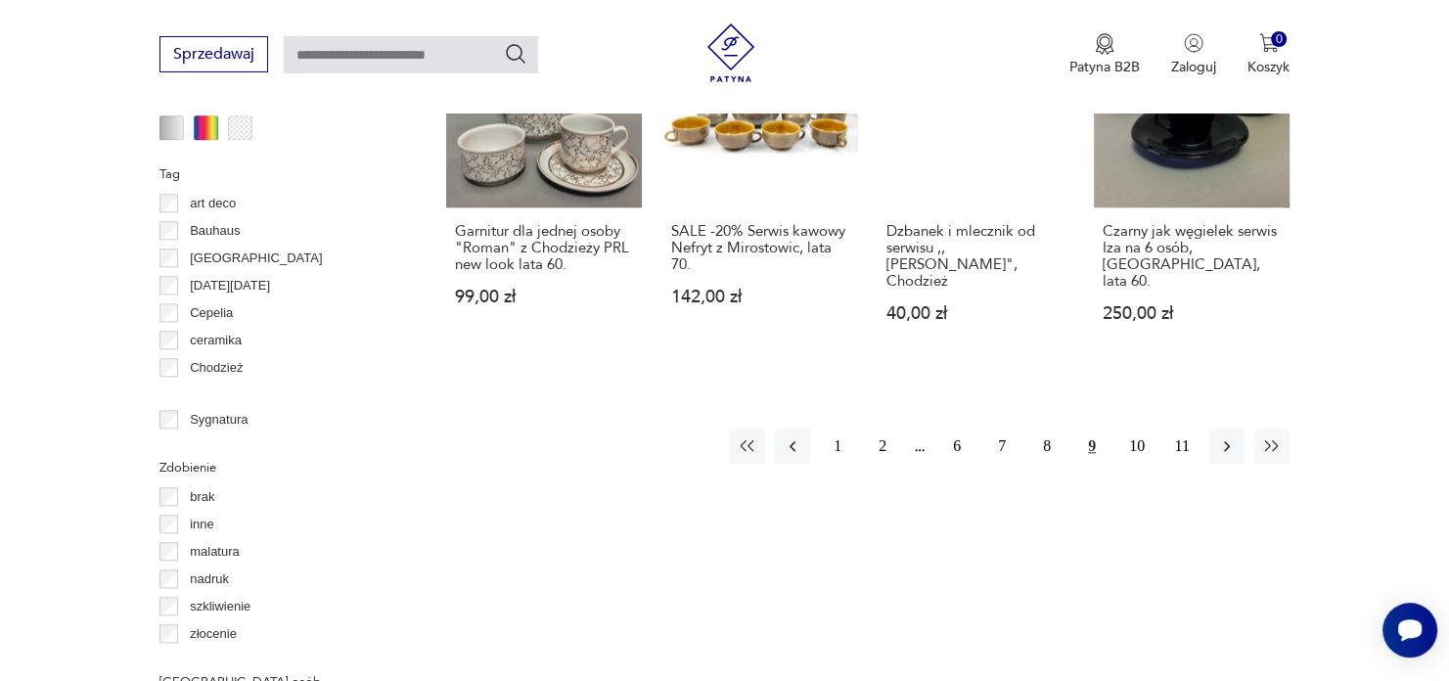
scroll to position [2149, 0]
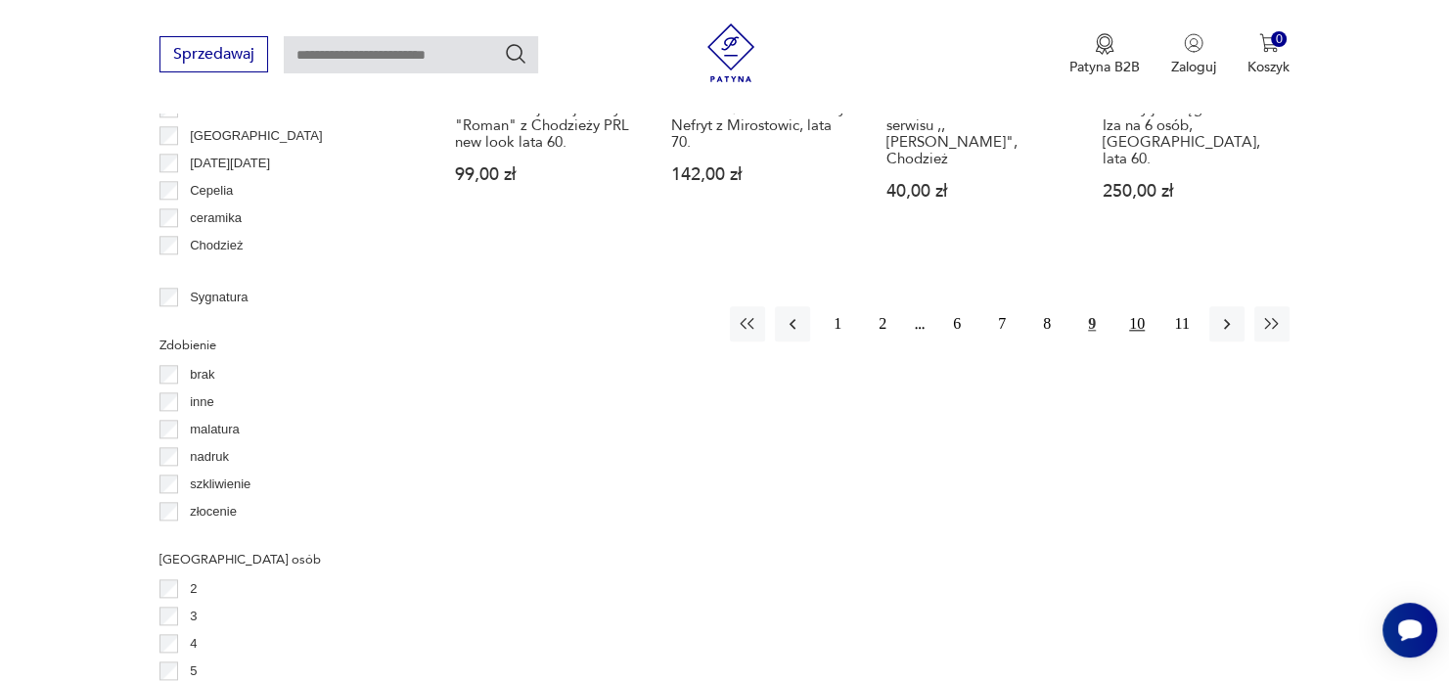
click at [1139, 306] on button "10" at bounding box center [1137, 323] width 35 height 35
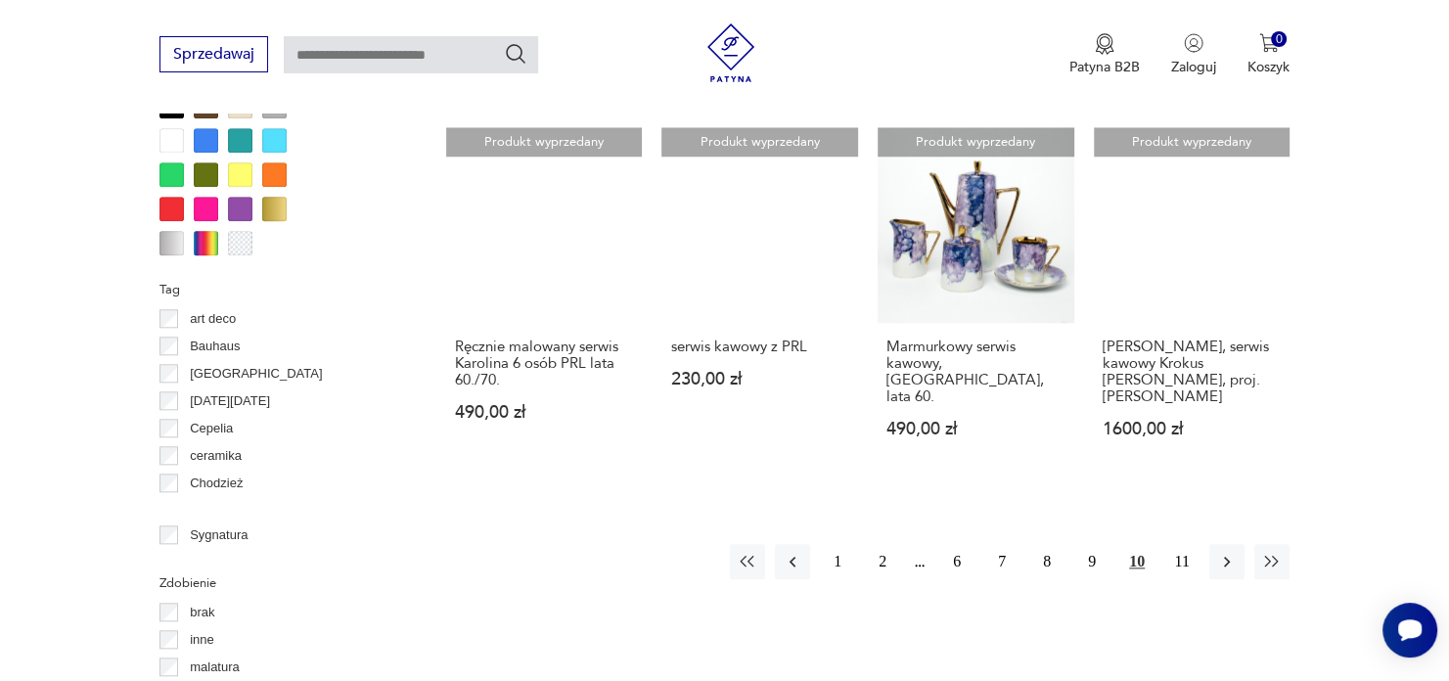
scroll to position [1987, 0]
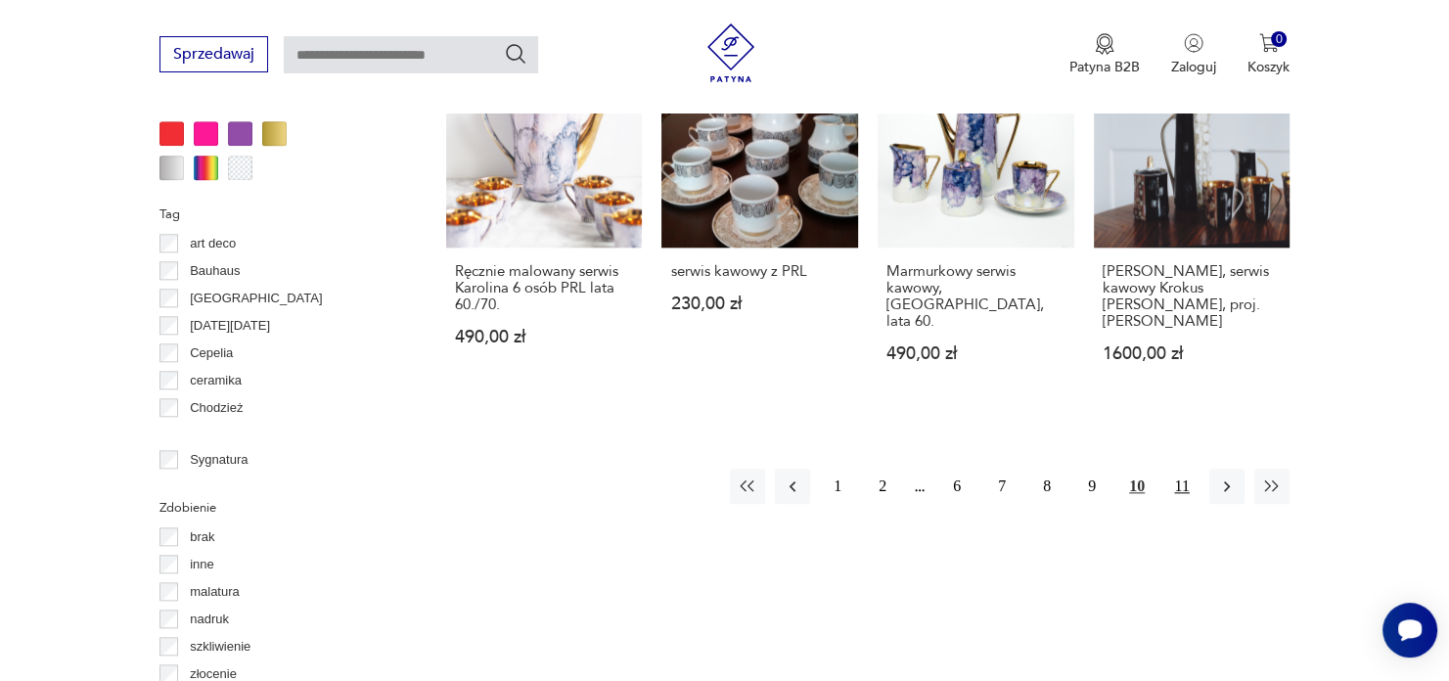
click at [1180, 469] on button "11" at bounding box center [1182, 486] width 35 height 35
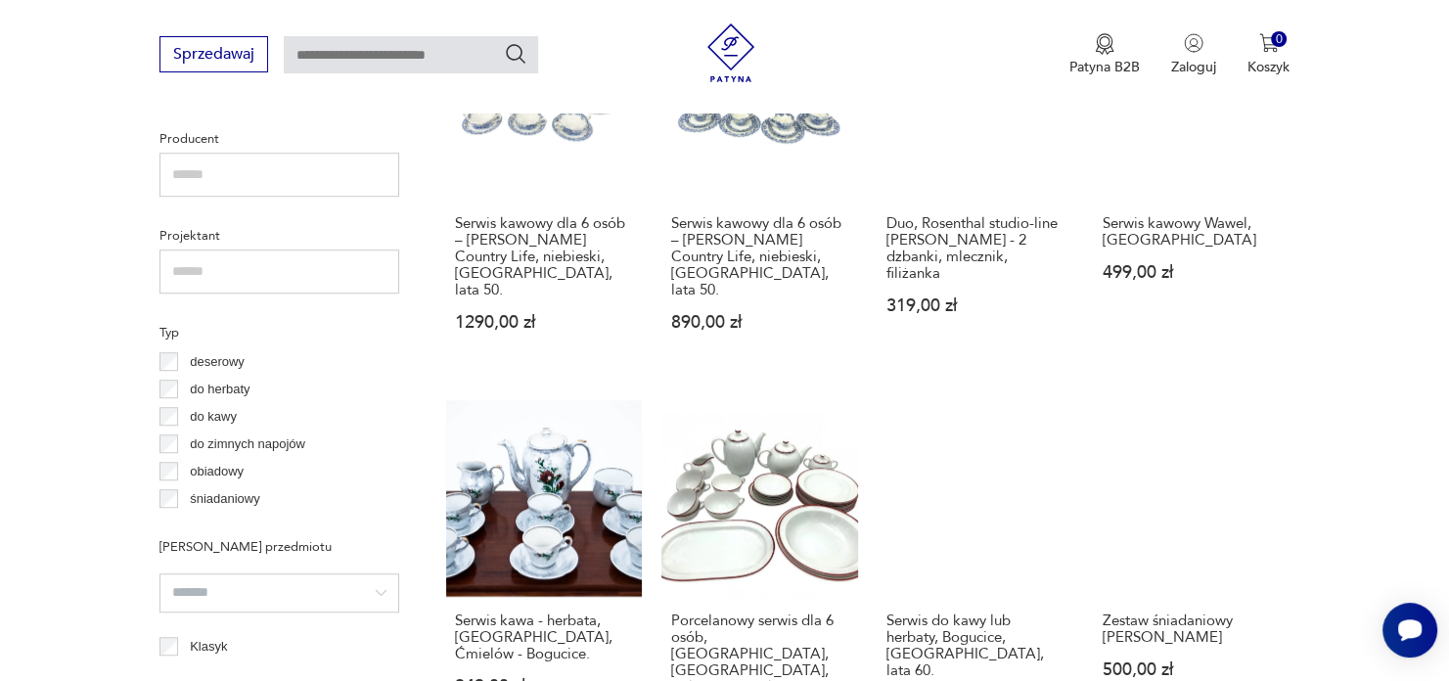
scroll to position [1334, 0]
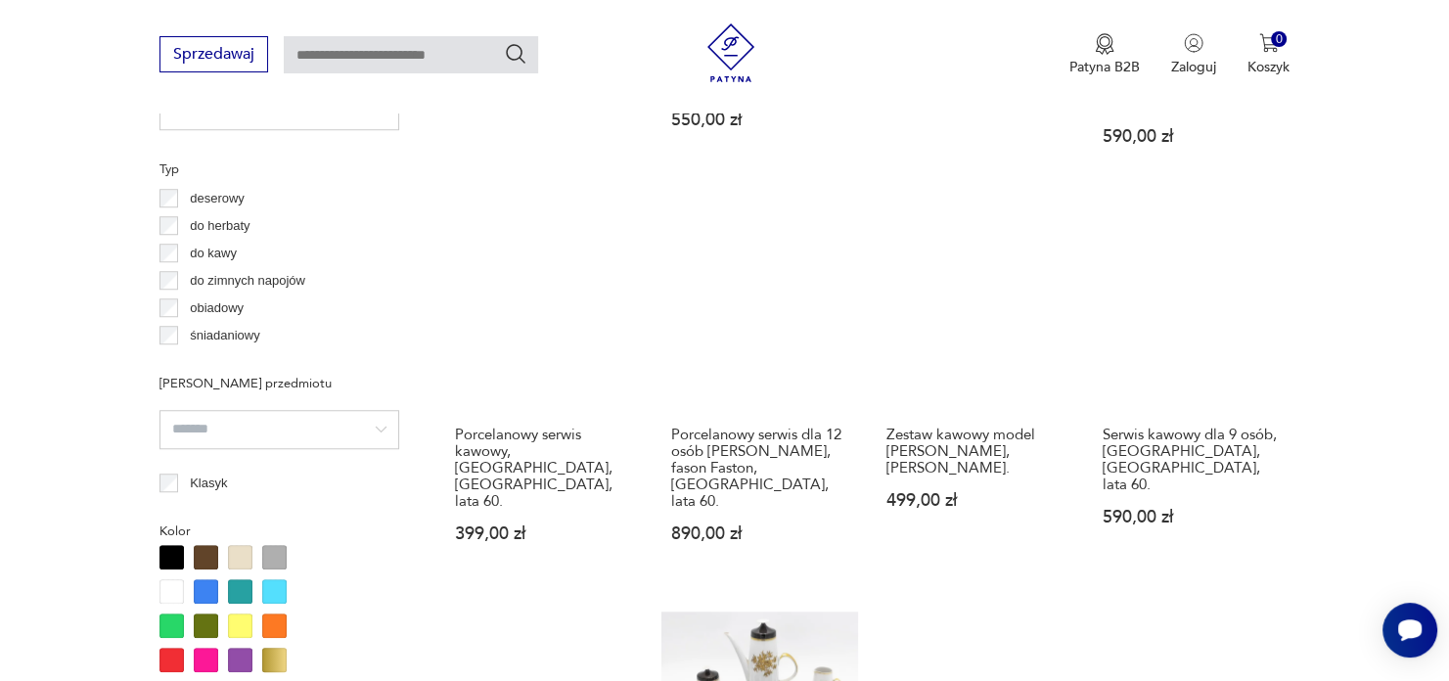
scroll to position [1497, 0]
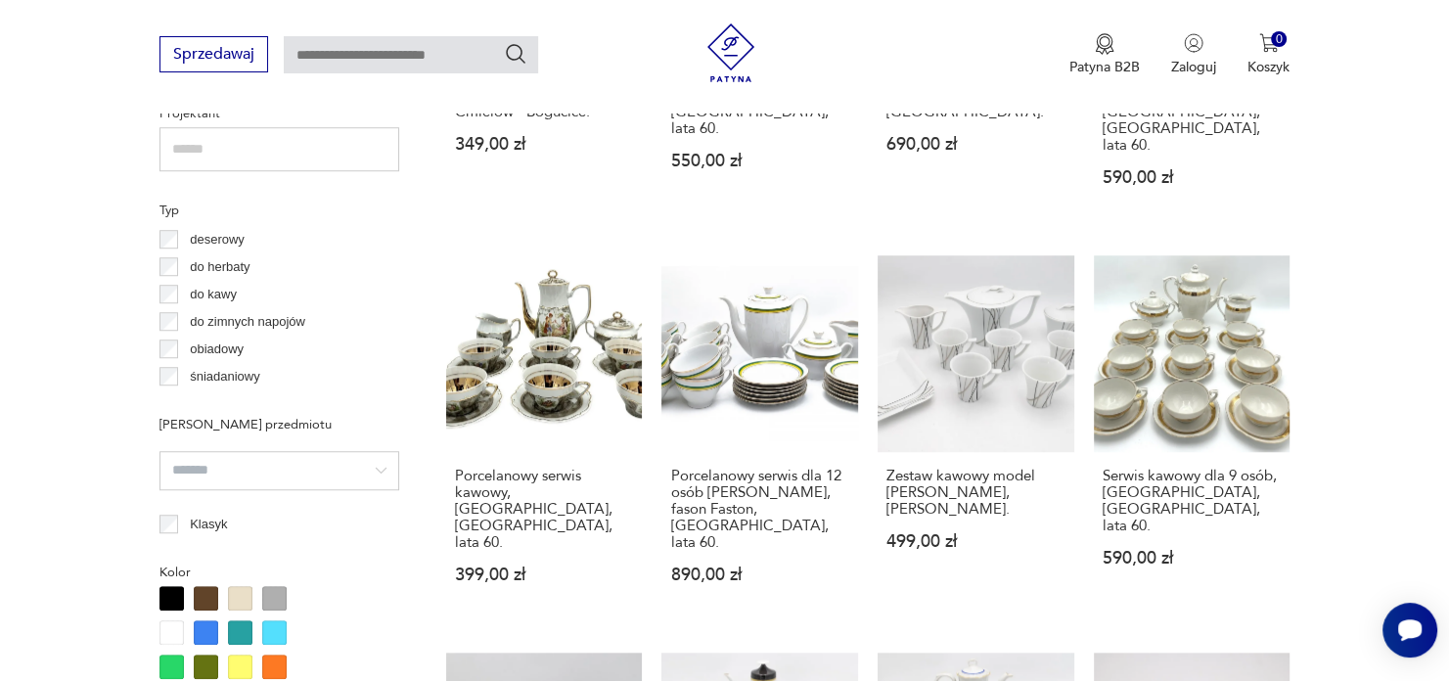
click at [169, 211] on div "Typ deserowy do herbaty do kawy do zimnych napojów obiadowy śniadaniowy" at bounding box center [280, 294] width 240 height 194
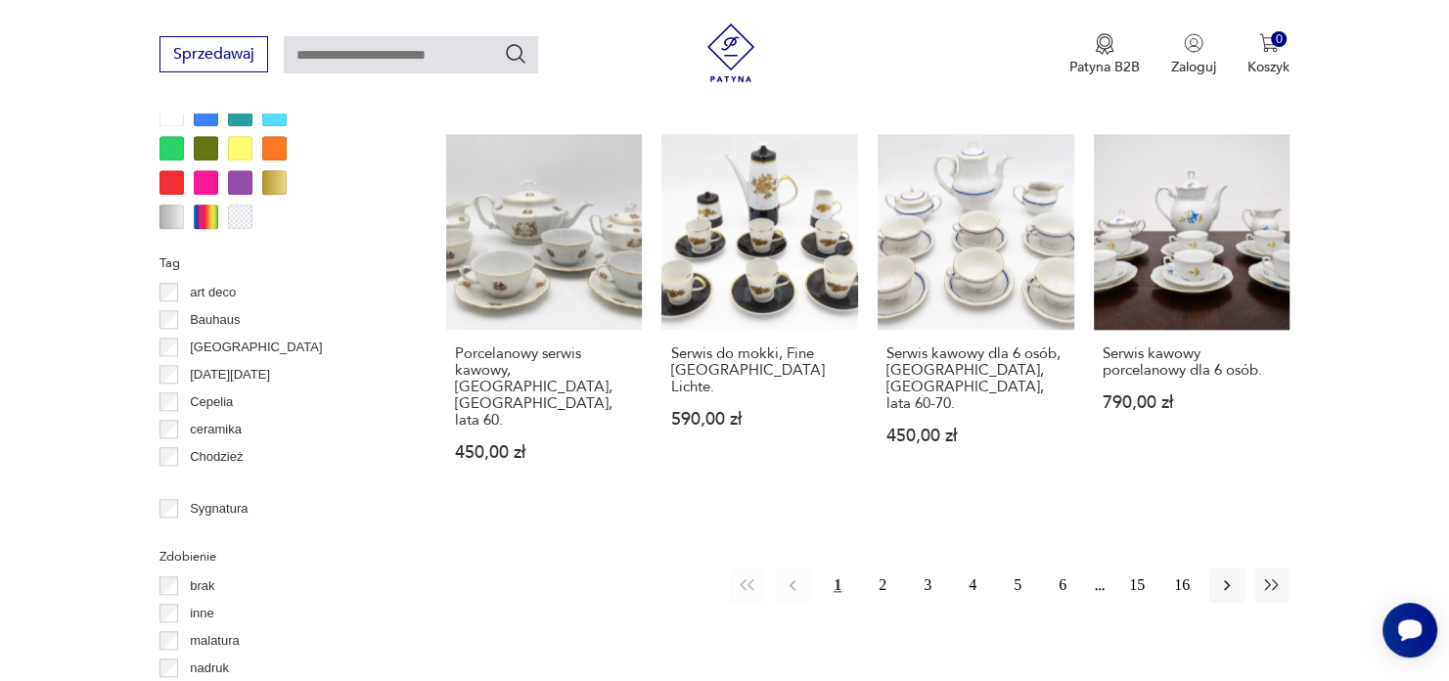
scroll to position [1987, 0]
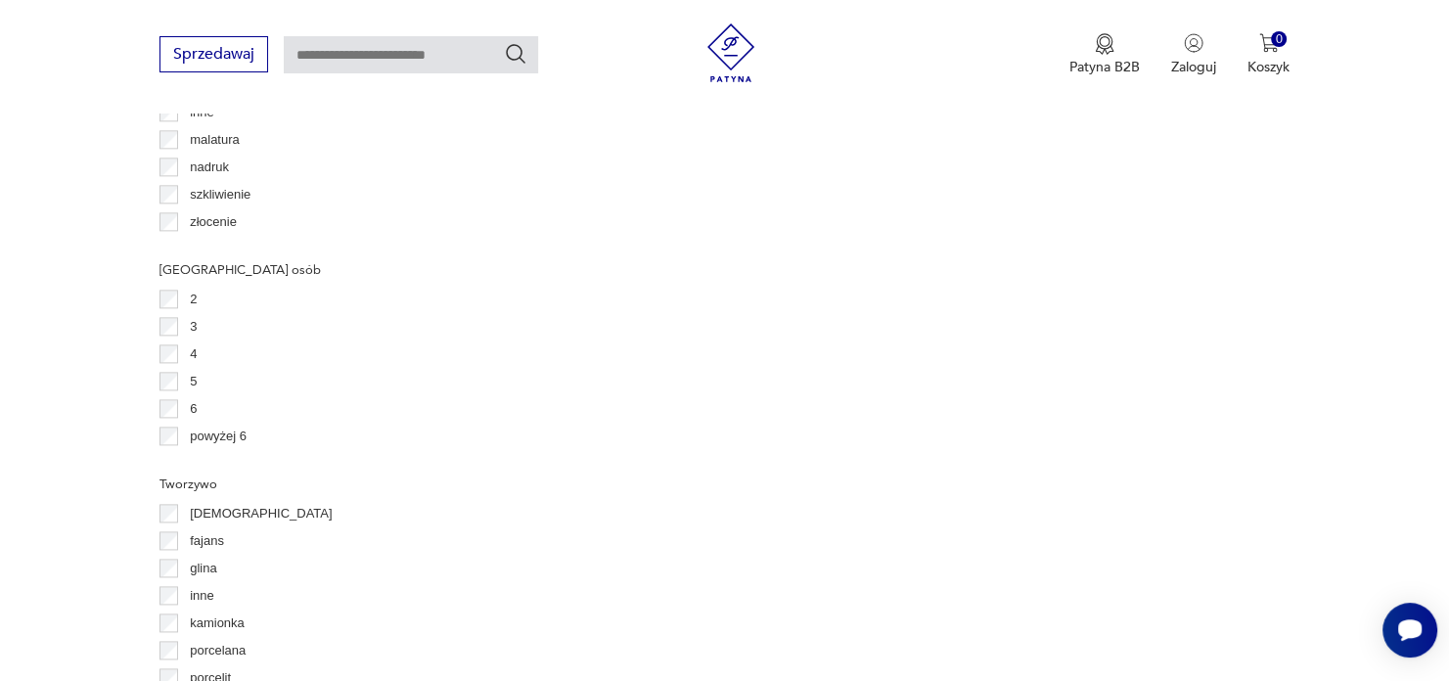
scroll to position [2476, 0]
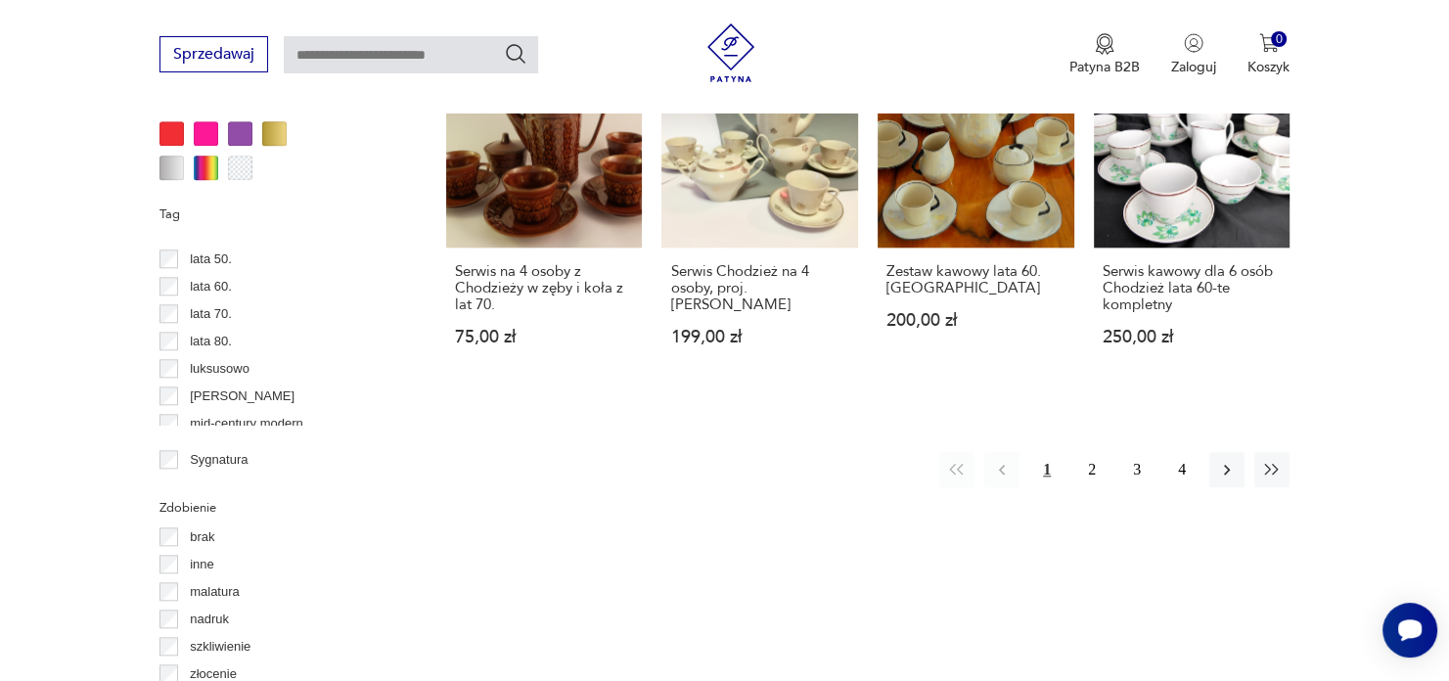
scroll to position [652, 0]
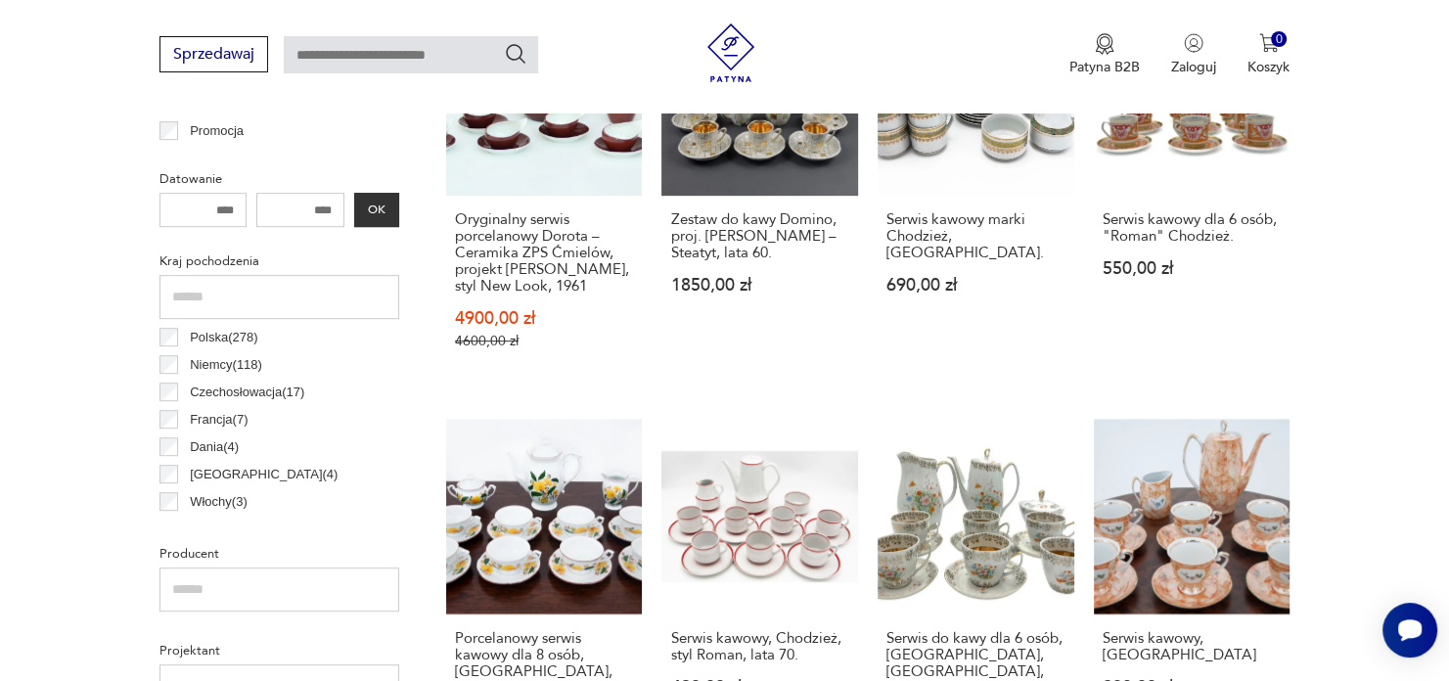
scroll to position [846, 0]
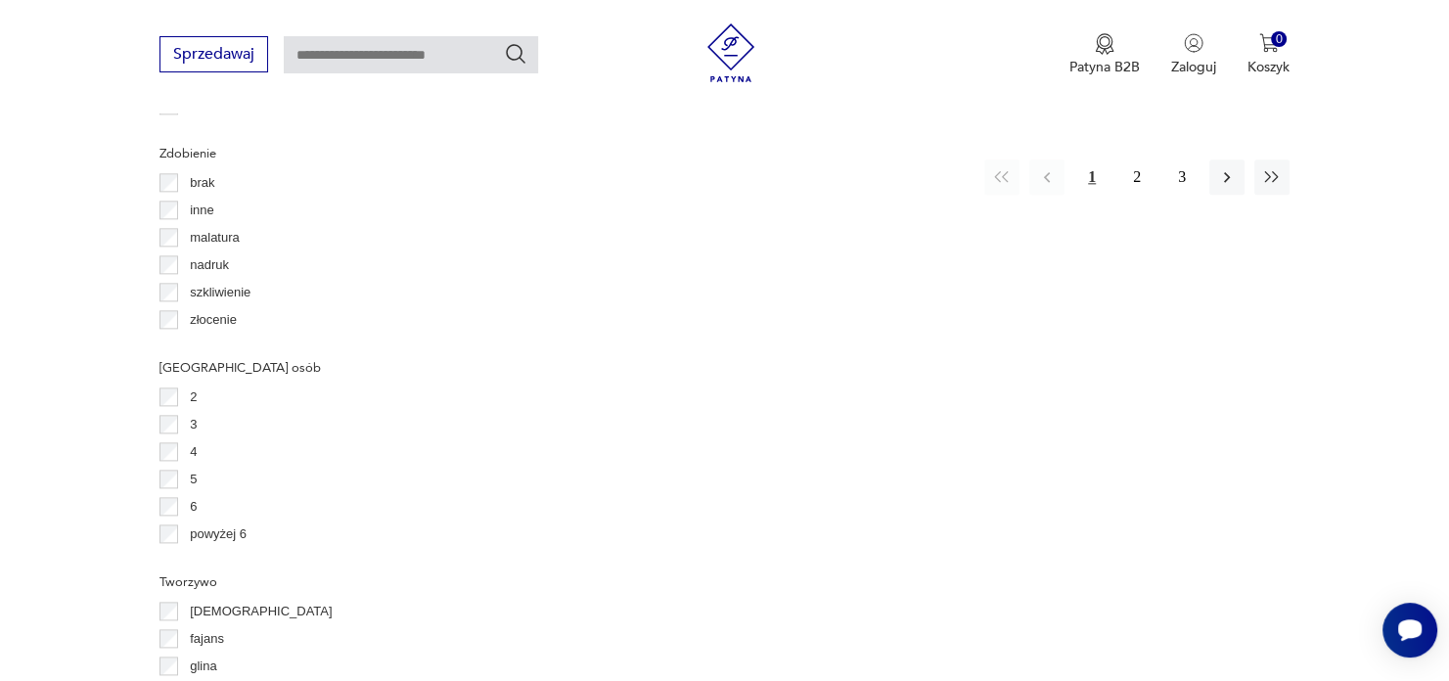
scroll to position [2638, 0]
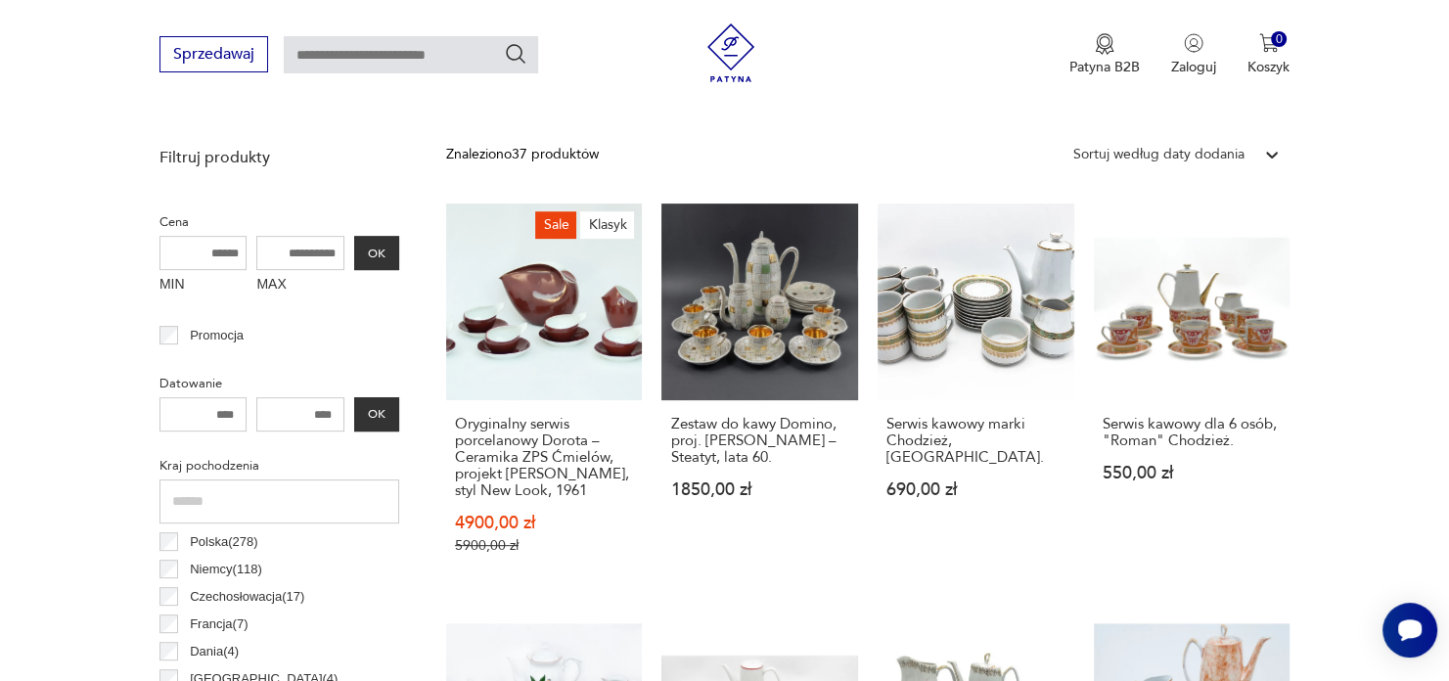
scroll to position [681, 0]
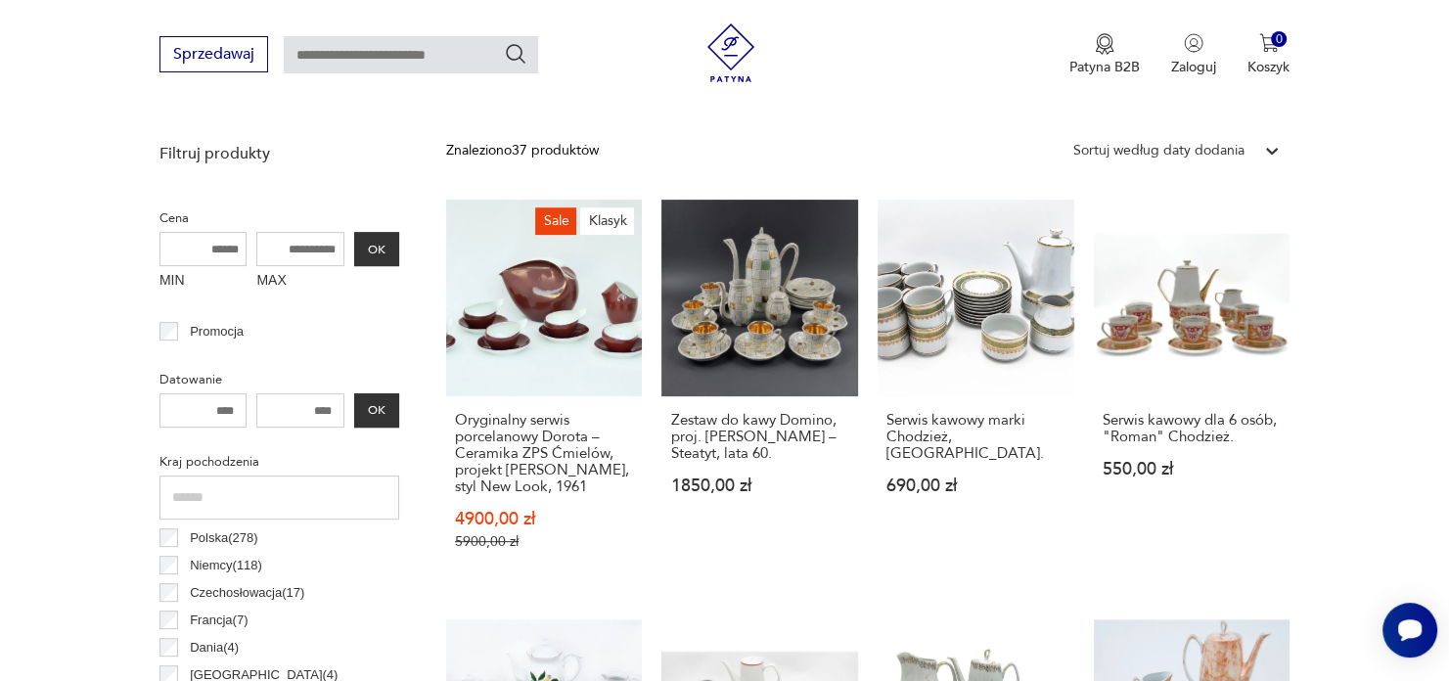
click at [312, 406] on input "number" at bounding box center [300, 410] width 88 height 34
drag, startPoint x: 305, startPoint y: 406, endPoint x: 404, endPoint y: 418, distance: 99.5
drag, startPoint x: 313, startPoint y: 409, endPoint x: 350, endPoint y: 403, distance: 37.6
click at [351, 403] on div "OK" at bounding box center [280, 410] width 240 height 34
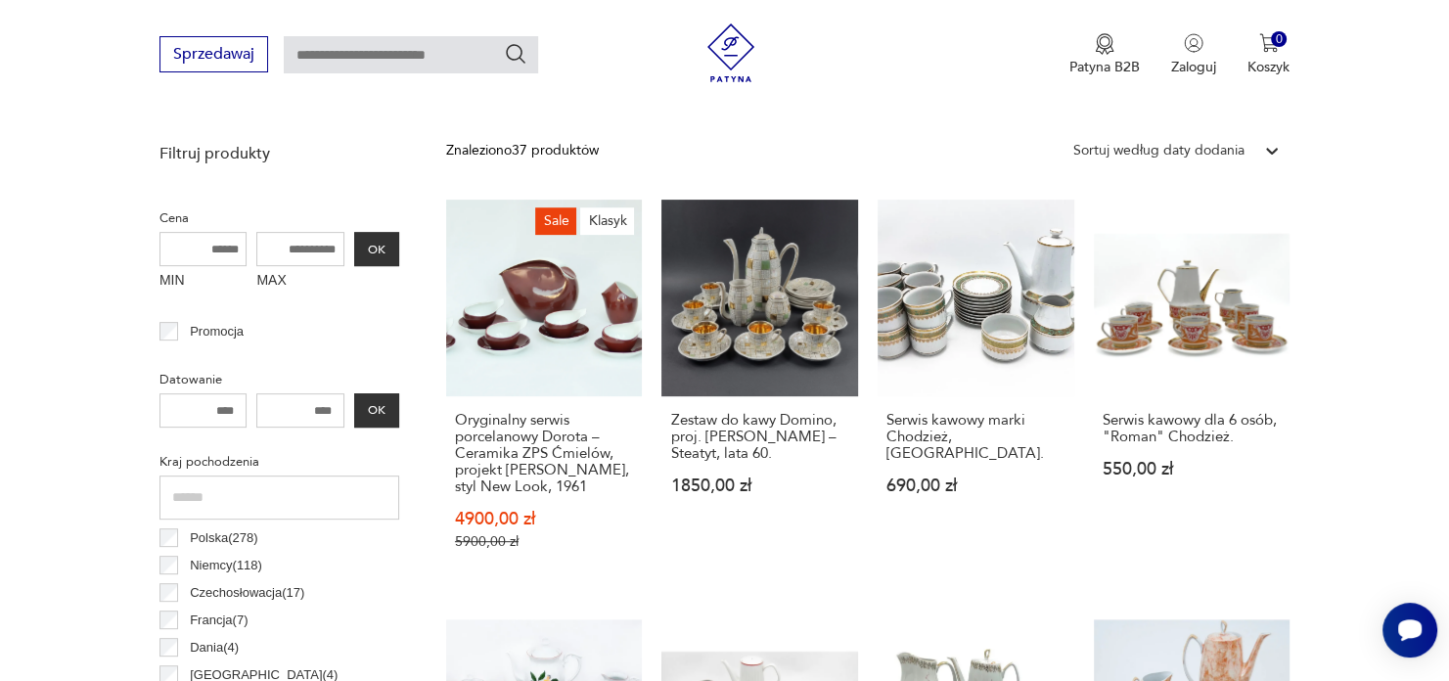
drag, startPoint x: 307, startPoint y: 407, endPoint x: 348, endPoint y: 397, distance: 42.3
click at [348, 399] on div "OK" at bounding box center [280, 410] width 240 height 34
click at [286, 252] on input "MAX" at bounding box center [300, 249] width 88 height 34
click at [275, 279] on label "MAX" at bounding box center [300, 281] width 88 height 31
click at [275, 266] on input "MAX" at bounding box center [300, 249] width 88 height 34
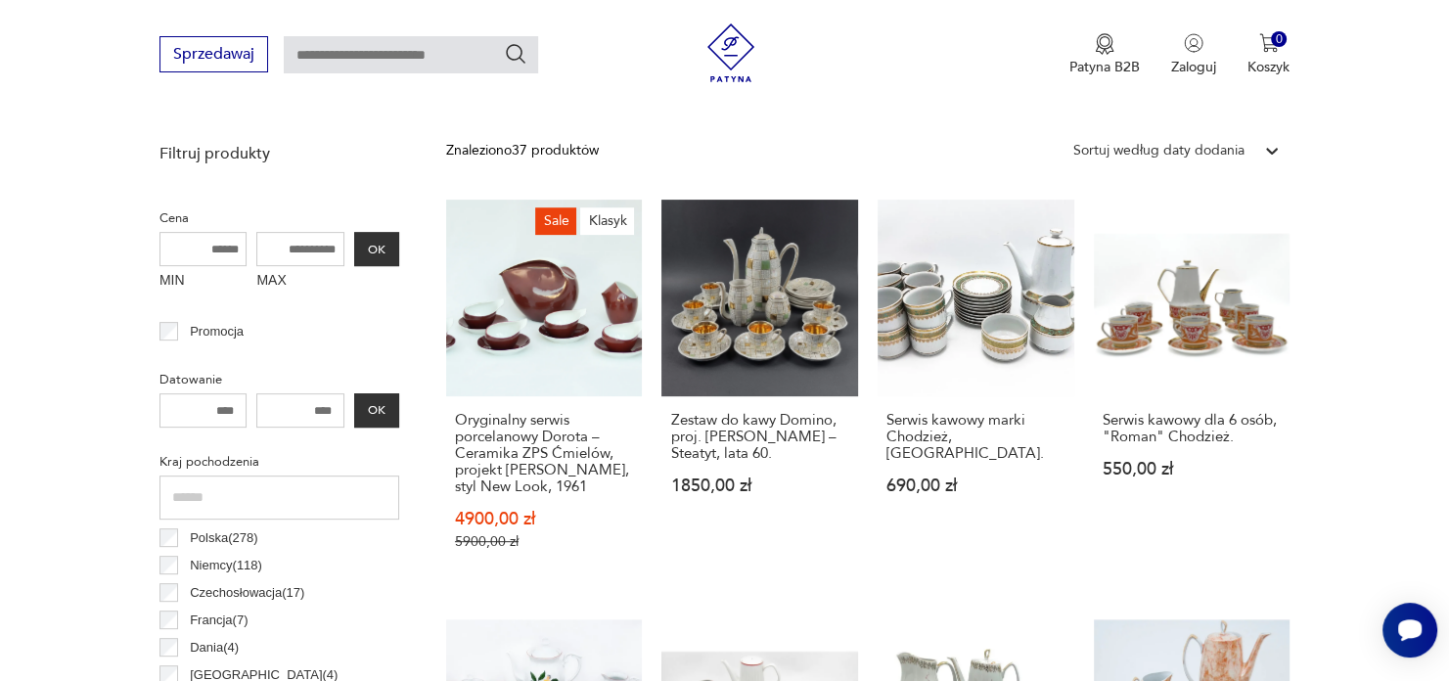
click at [275, 279] on label "MAX" at bounding box center [300, 281] width 88 height 31
click at [275, 266] on input "MAX" at bounding box center [300, 249] width 88 height 34
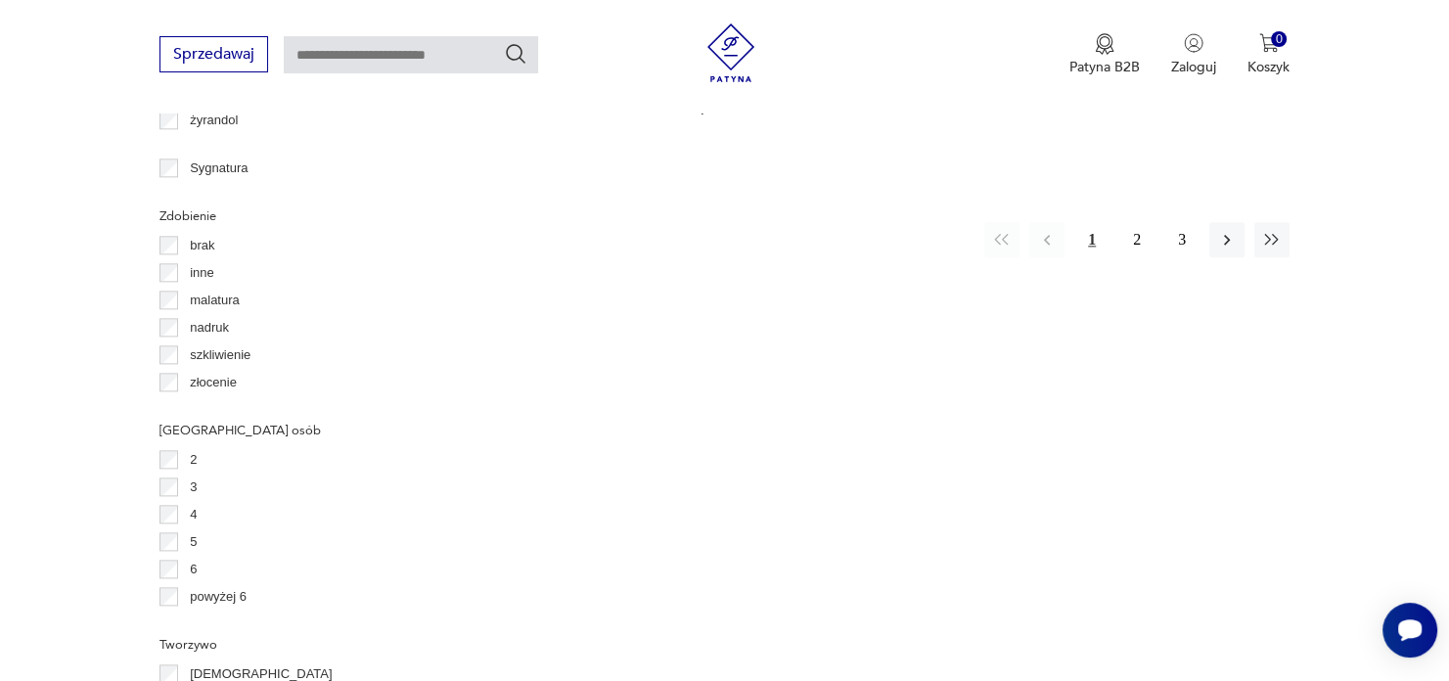
scroll to position [2313, 0]
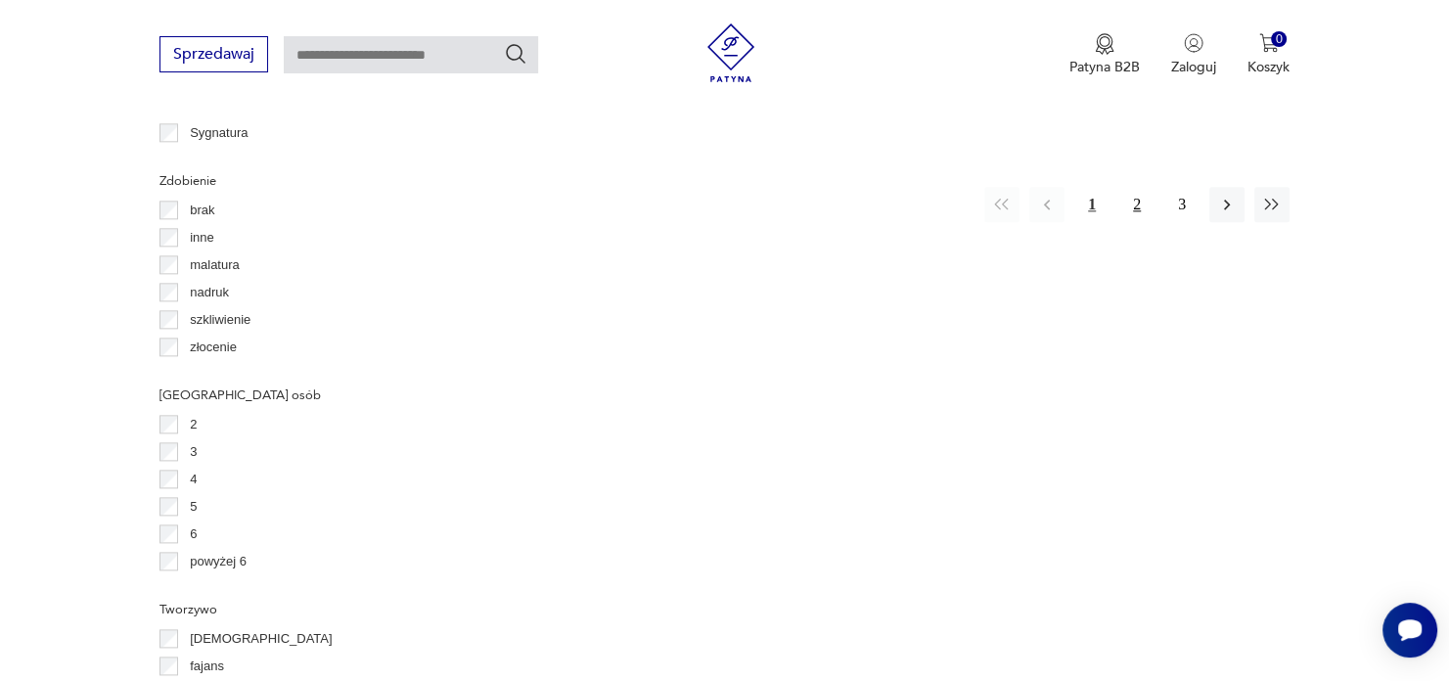
click at [1130, 187] on button "2" at bounding box center [1137, 204] width 35 height 35
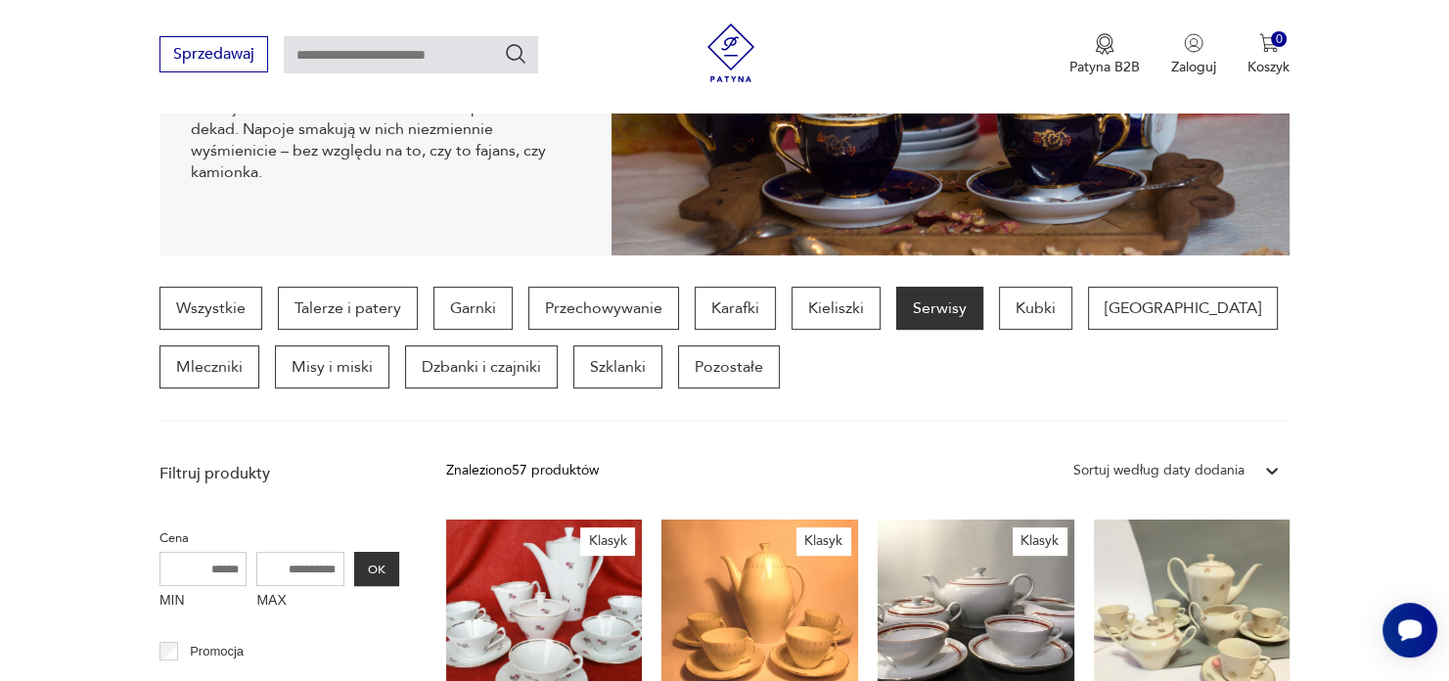
scroll to position [356, 0]
